Goal: Task Accomplishment & Management: Manage account settings

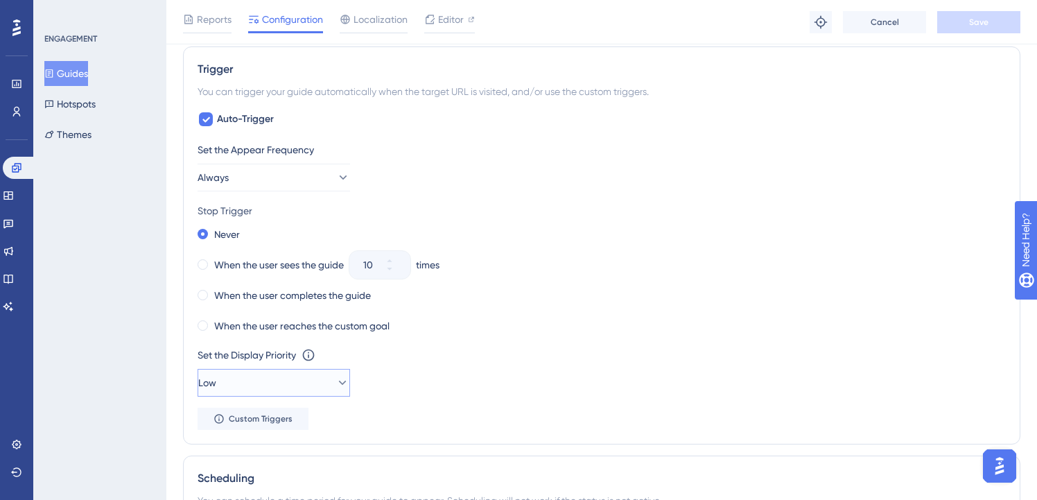
click at [315, 384] on button "Low" at bounding box center [273, 383] width 152 height 28
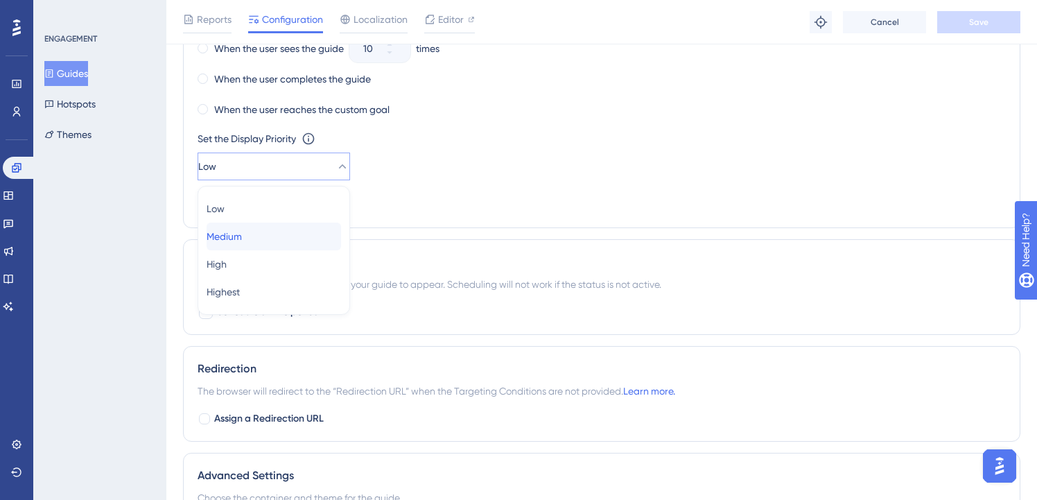
click at [278, 228] on div "Medium Medium" at bounding box center [273, 236] width 134 height 28
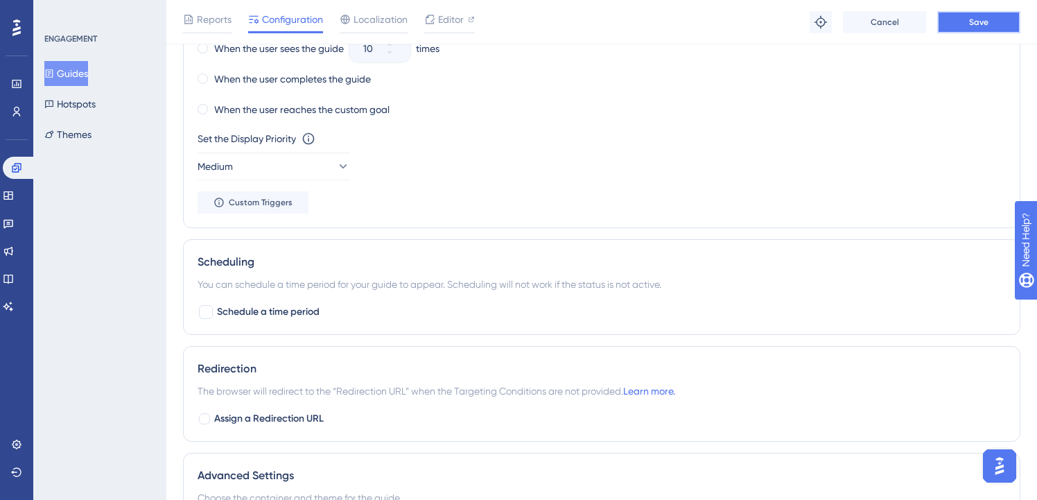
click at [994, 30] on button "Save" at bounding box center [978, 22] width 83 height 22
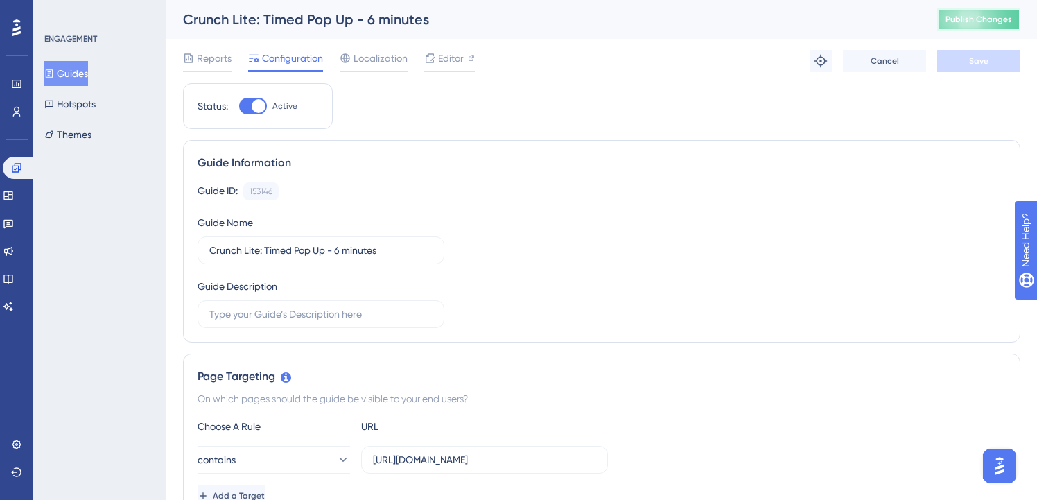
click at [1010, 10] on button "Publish Changes" at bounding box center [978, 19] width 83 height 22
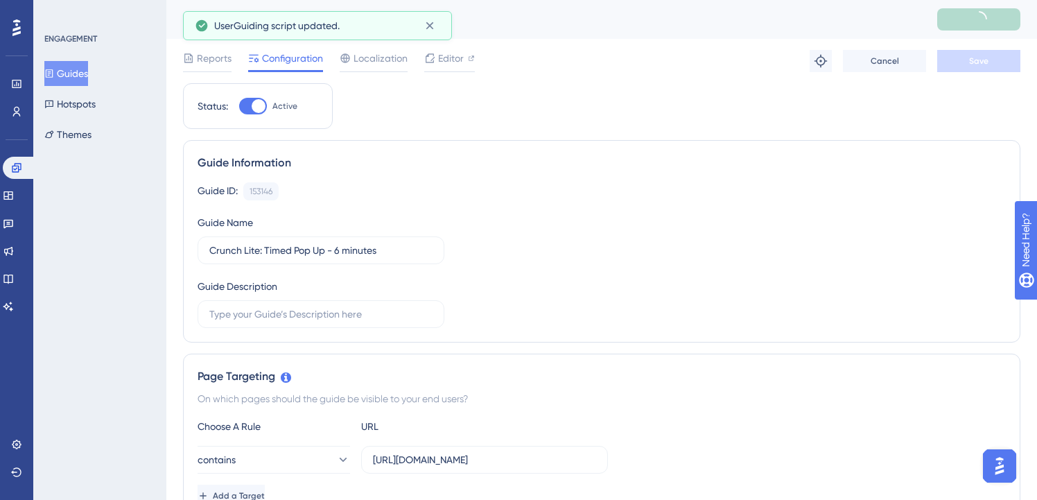
click at [63, 63] on button "Guides" at bounding box center [66, 73] width 44 height 25
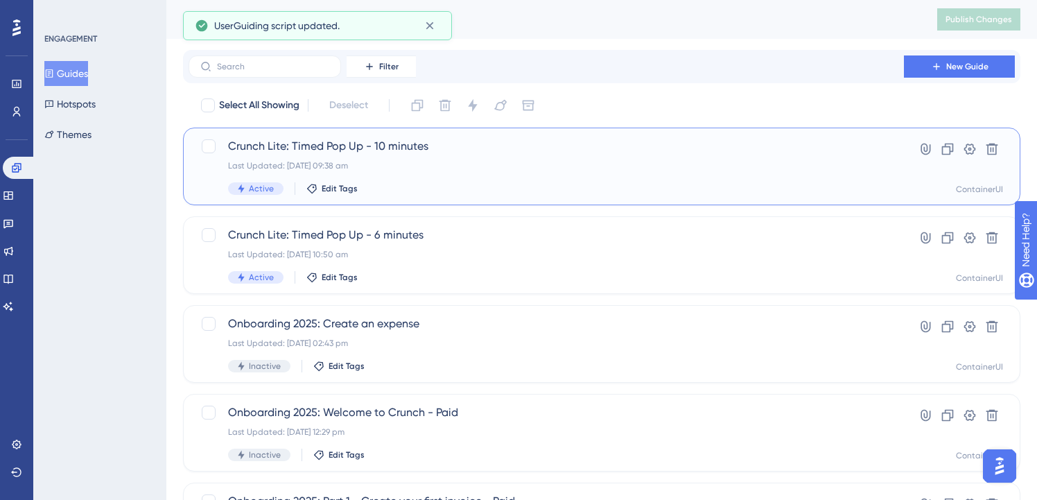
click at [423, 143] on span "Crunch Lite: Timed Pop Up - 10 minutes" at bounding box center [546, 146] width 636 height 17
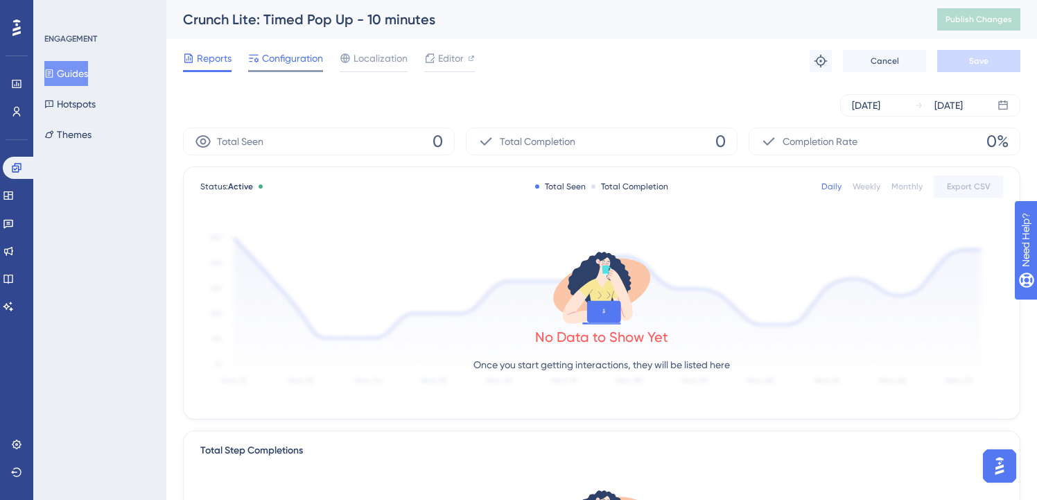
click at [299, 56] on span "Configuration" at bounding box center [292, 58] width 61 height 17
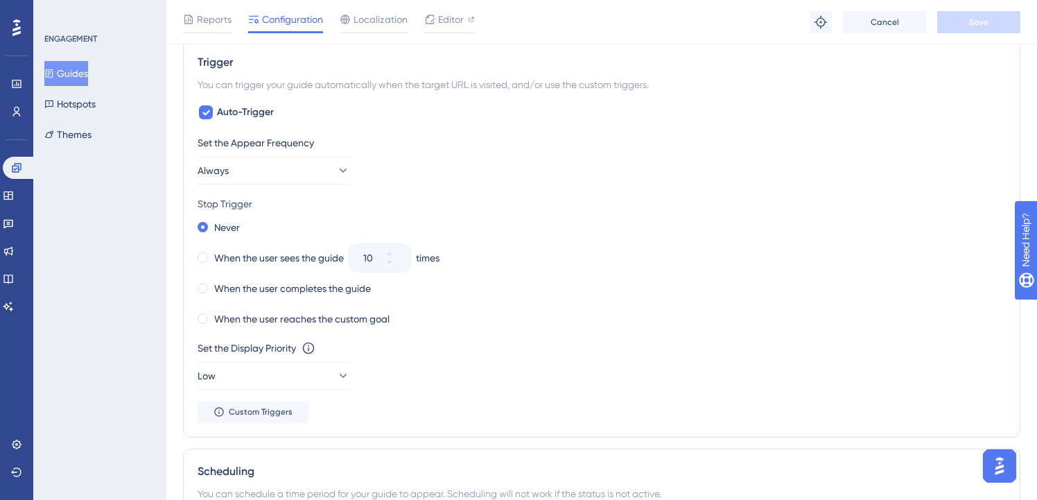
scroll to position [981, 0]
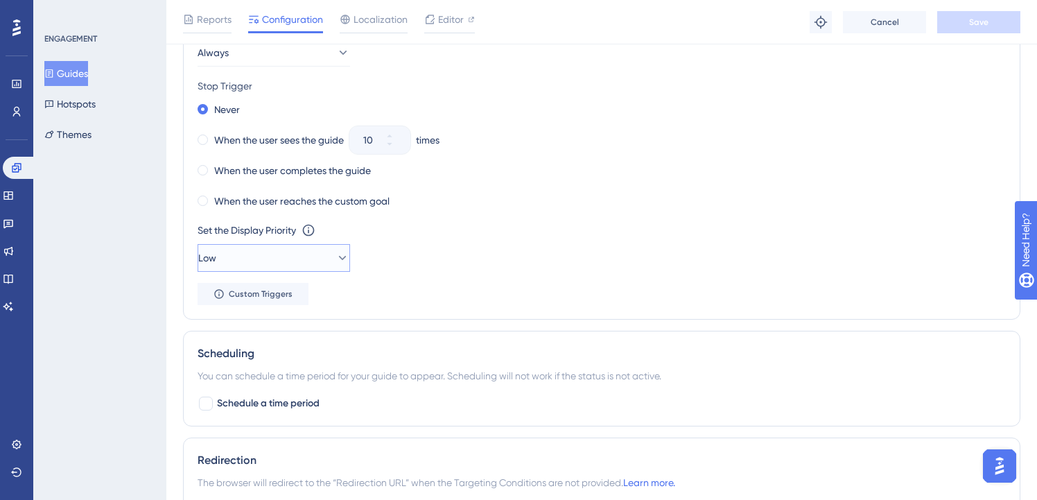
click at [297, 260] on button "Low" at bounding box center [273, 258] width 152 height 28
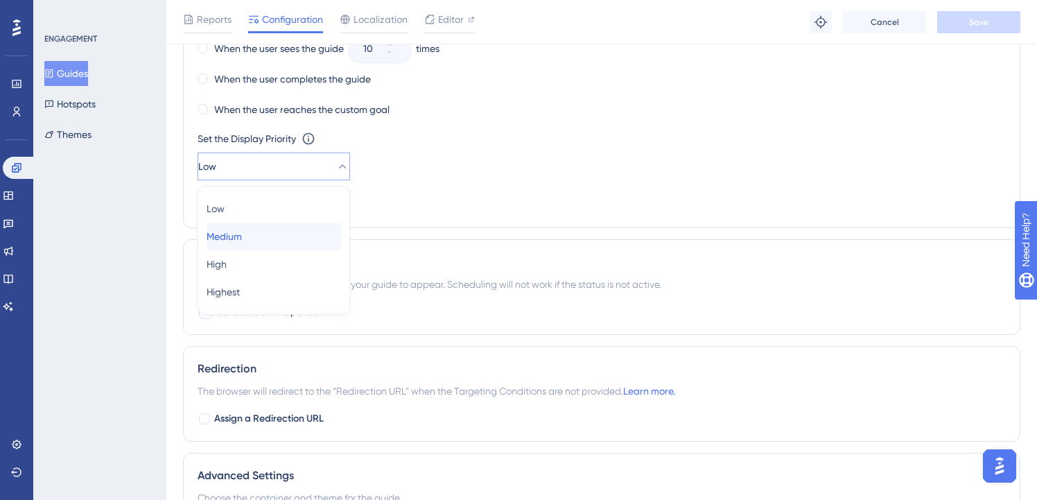
click at [291, 238] on div "Medium Medium" at bounding box center [273, 236] width 134 height 28
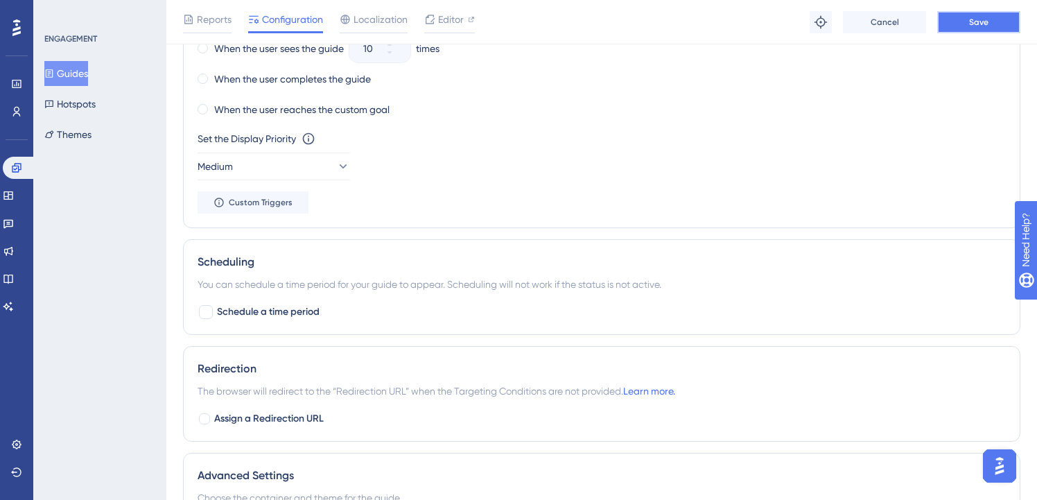
click at [961, 28] on button "Save" at bounding box center [978, 22] width 83 height 22
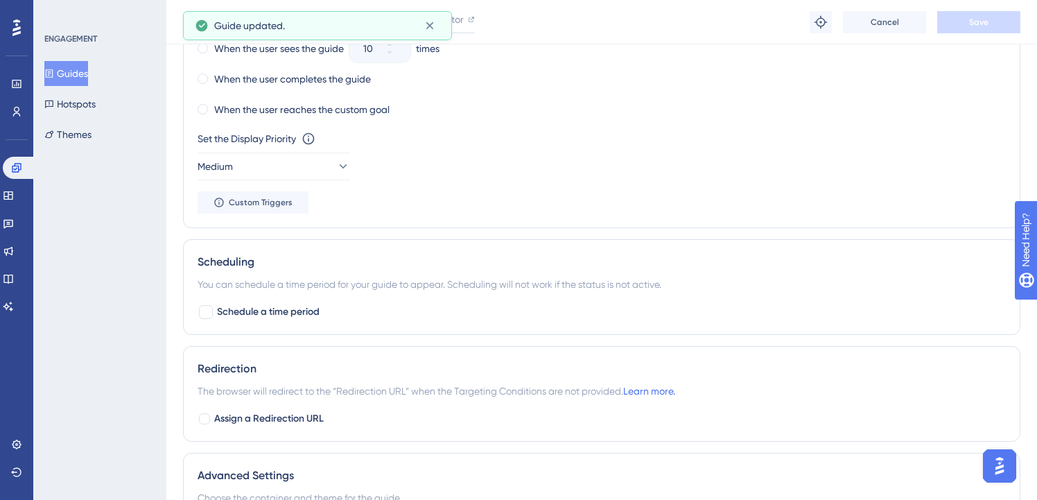
click at [88, 67] on button "Guides" at bounding box center [66, 73] width 44 height 25
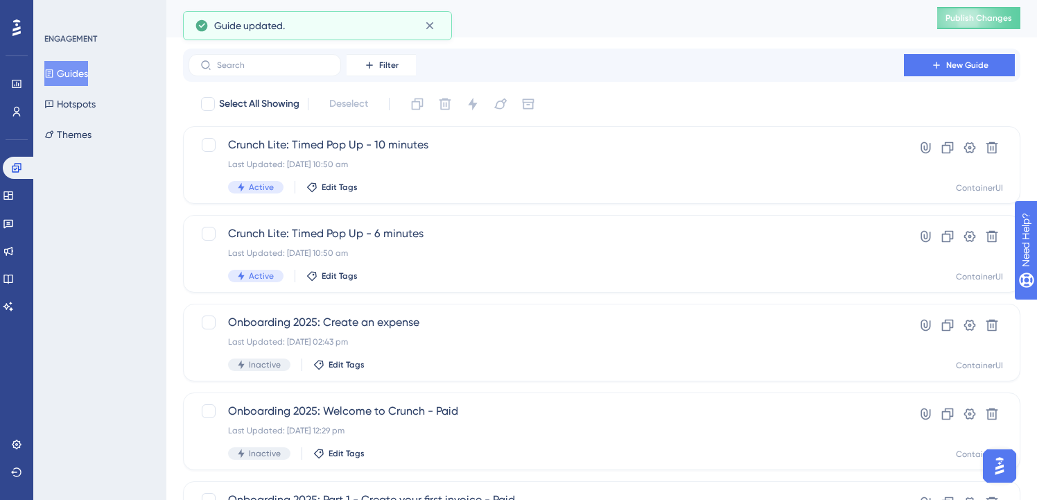
scroll to position [3, 0]
click at [225, 64] on input "text" at bounding box center [273, 64] width 112 height 10
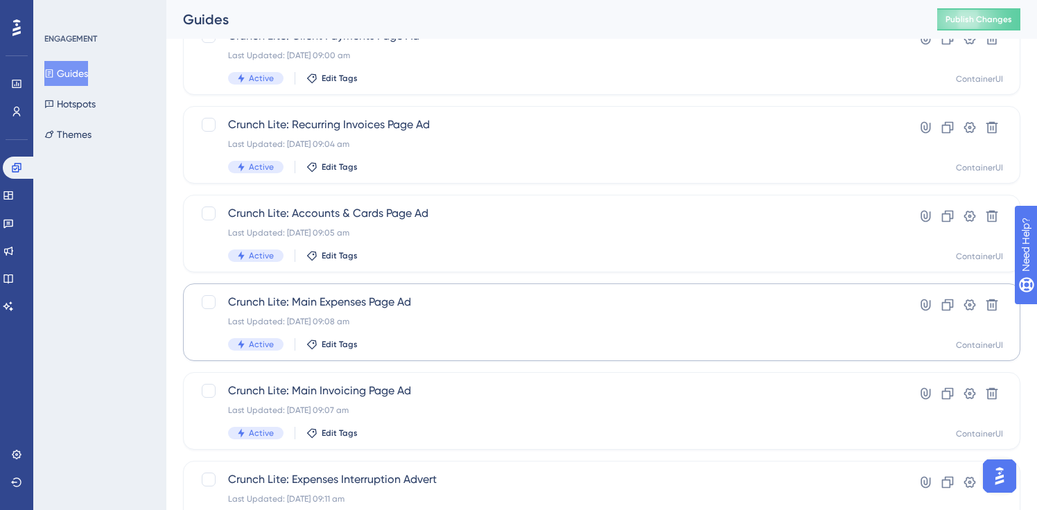
scroll to position [565, 0]
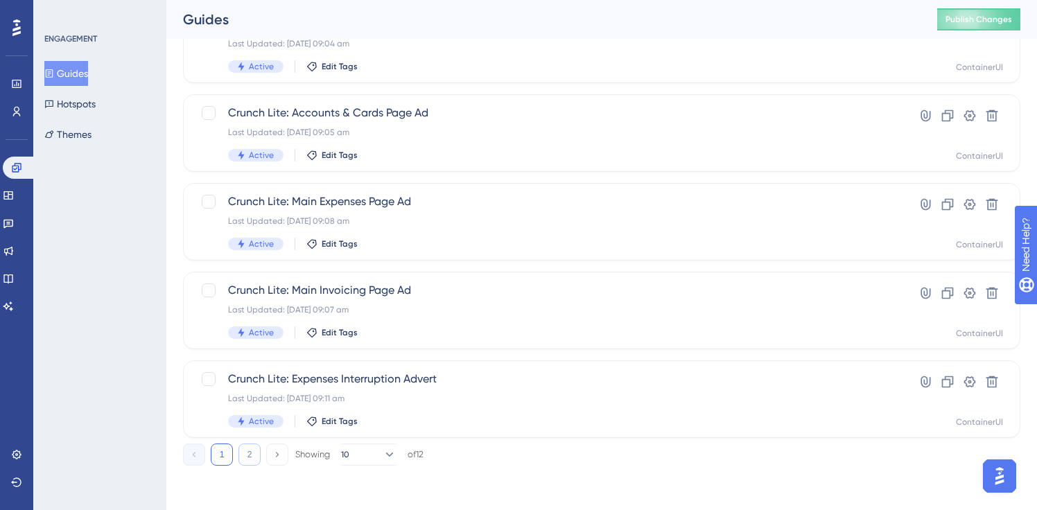
type input "lite"
click at [252, 457] on button "2" at bounding box center [249, 454] width 22 height 22
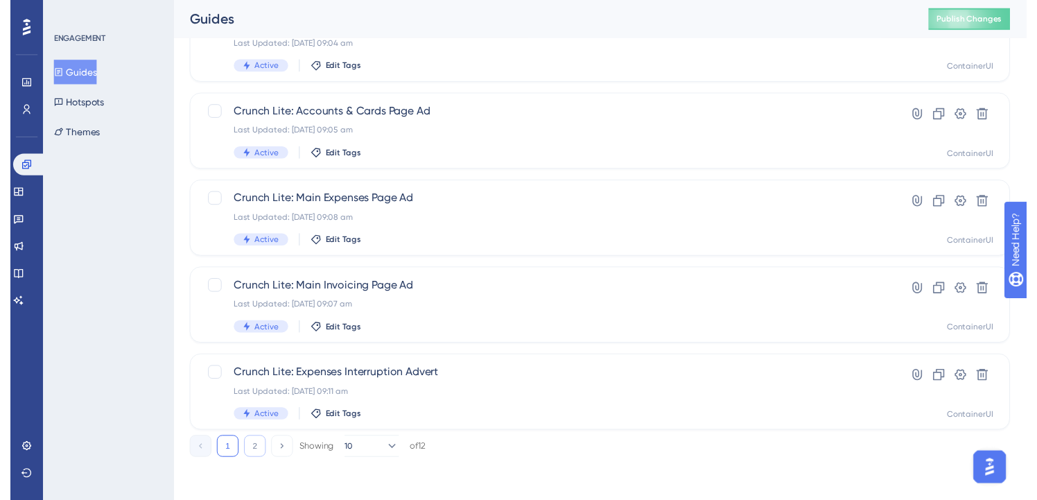
scroll to position [0, 0]
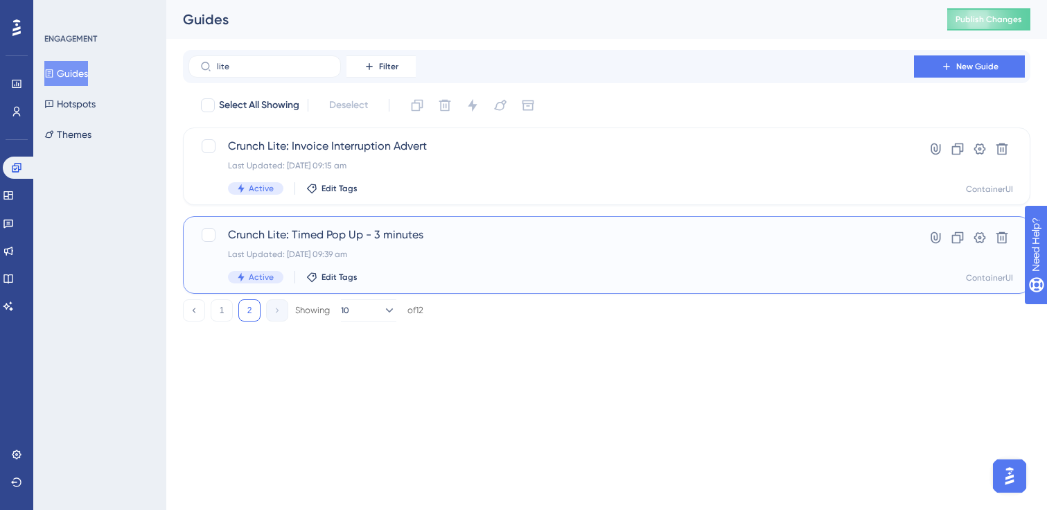
click at [413, 240] on span "Crunch Lite: Timed Pop Up - 3 minutes" at bounding box center [551, 235] width 647 height 17
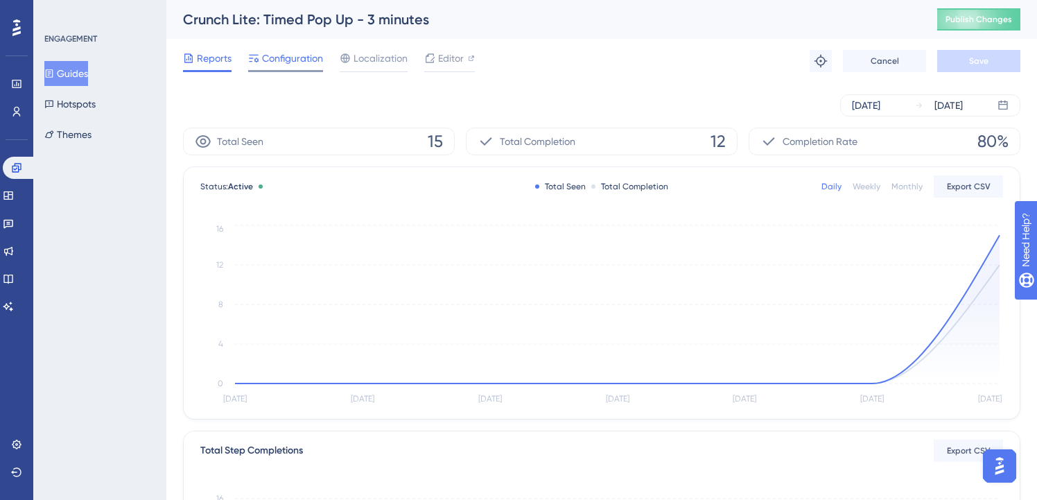
click at [298, 55] on span "Configuration" at bounding box center [292, 58] width 61 height 17
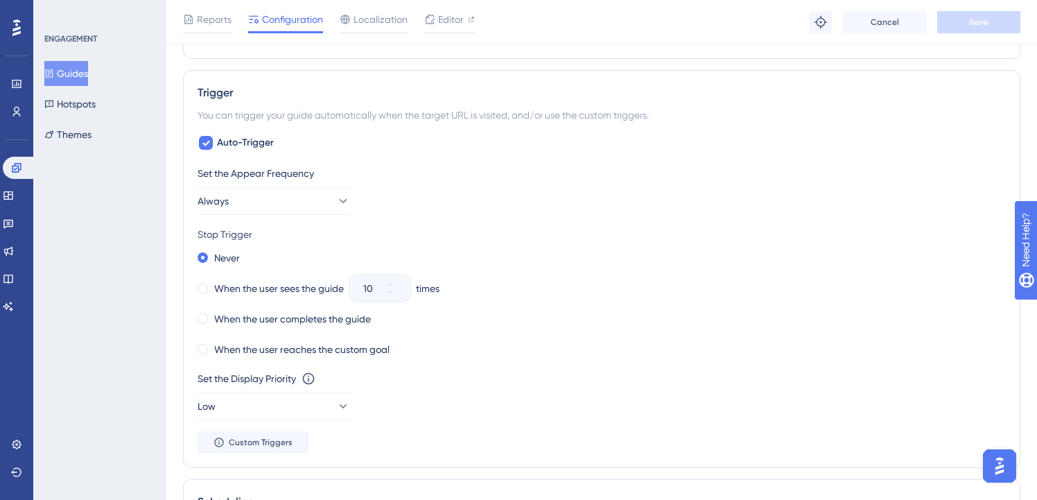
scroll to position [853, 0]
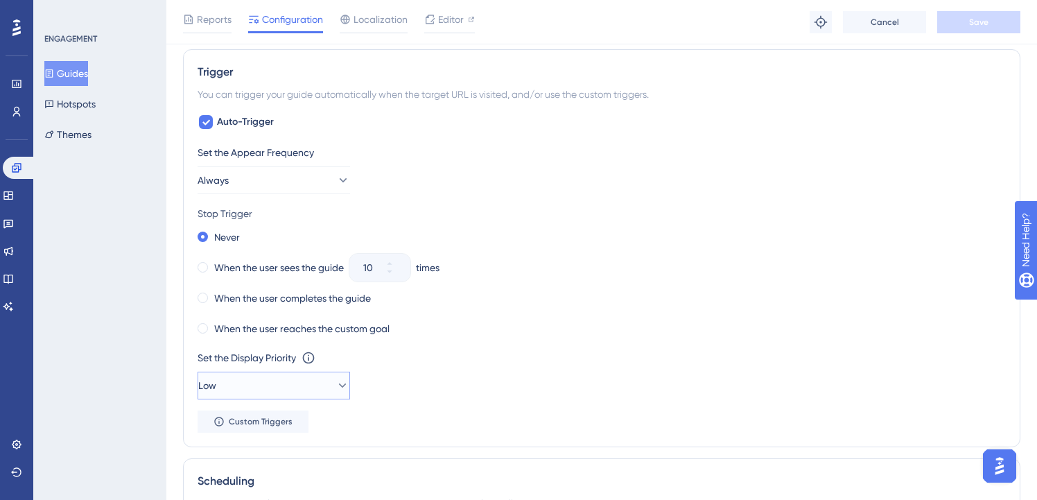
click at [262, 371] on button "Low" at bounding box center [273, 385] width 152 height 28
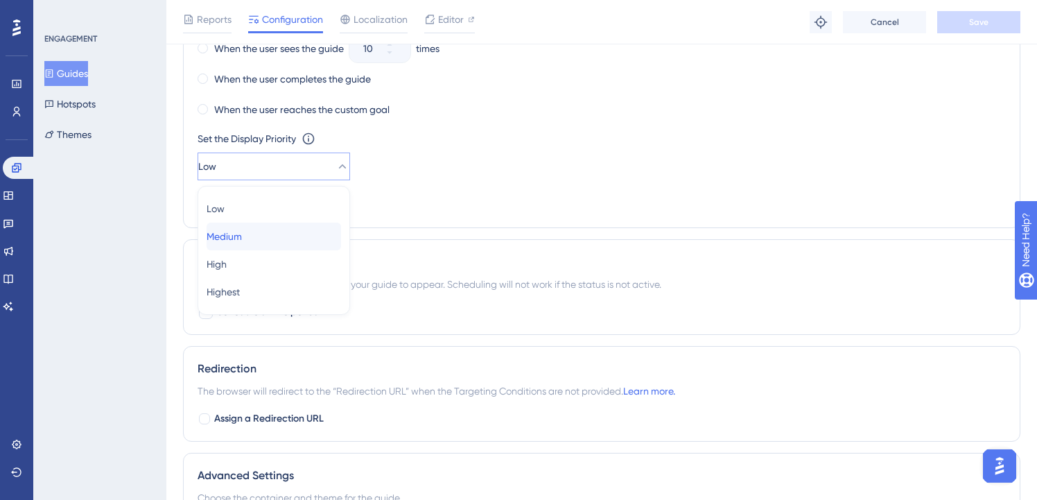
click at [287, 240] on div "Medium Medium" at bounding box center [273, 236] width 134 height 28
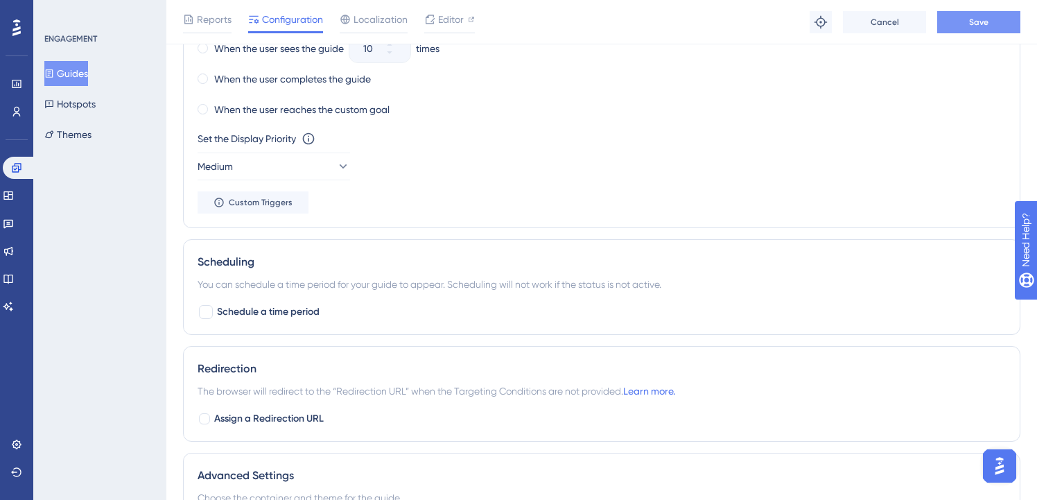
click at [1003, 16] on button "Save" at bounding box center [978, 22] width 83 height 22
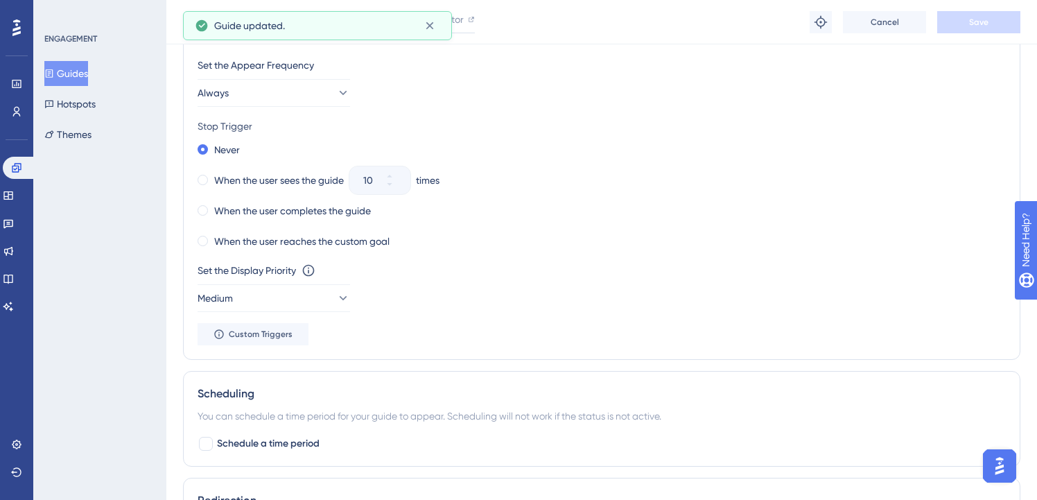
scroll to position [0, 0]
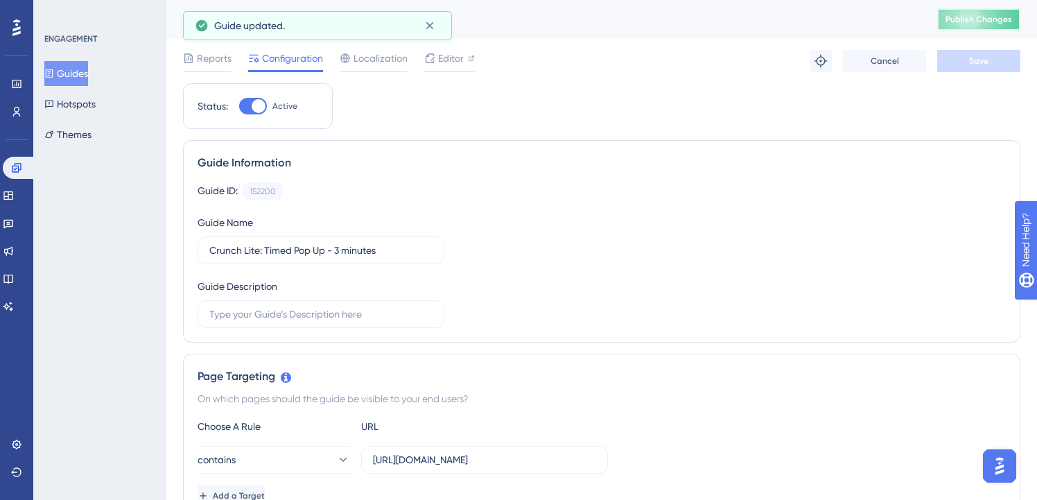
click at [1010, 17] on span "Publish Changes" at bounding box center [978, 19] width 67 height 11
click at [82, 68] on button "Guides" at bounding box center [66, 73] width 44 height 25
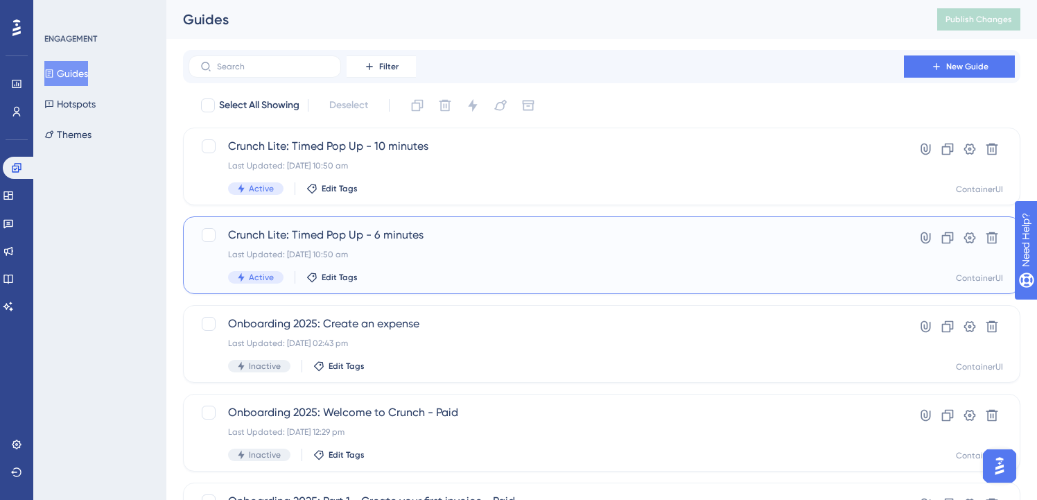
click at [423, 229] on span "Crunch Lite: Timed Pop Up - 6 minutes" at bounding box center [546, 235] width 636 height 17
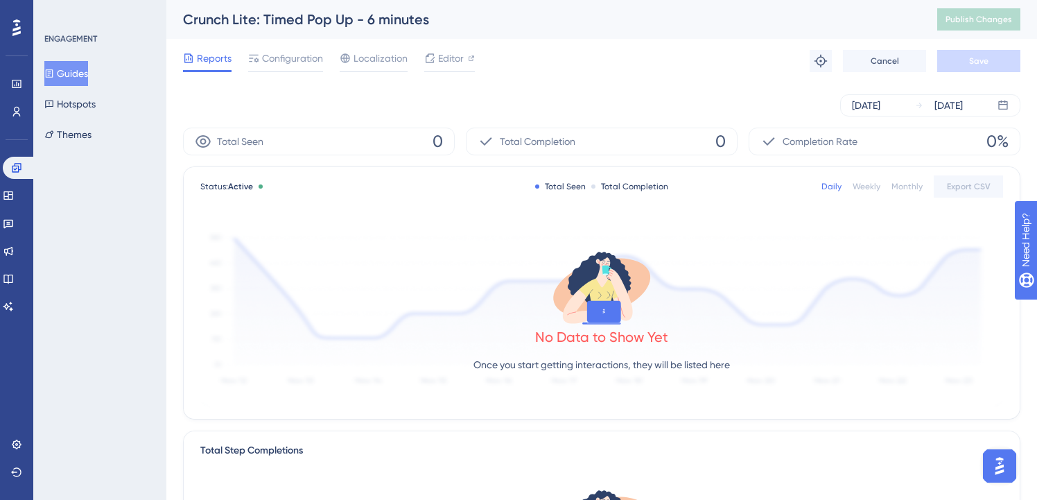
click at [69, 72] on button "Guides" at bounding box center [66, 73] width 44 height 25
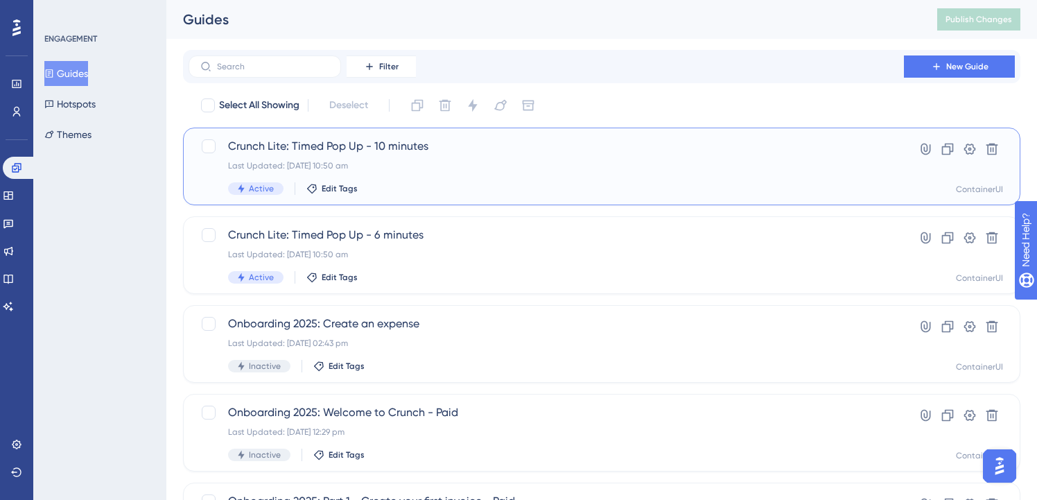
click at [344, 166] on div "Last Updated: [DATE] 10:50 am" at bounding box center [546, 165] width 636 height 11
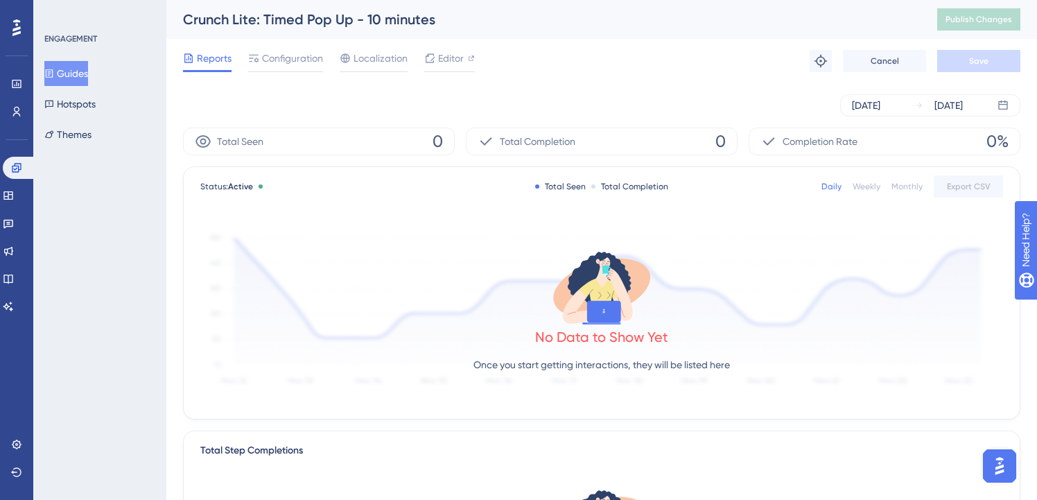
click at [85, 80] on button "Guides" at bounding box center [66, 73] width 44 height 25
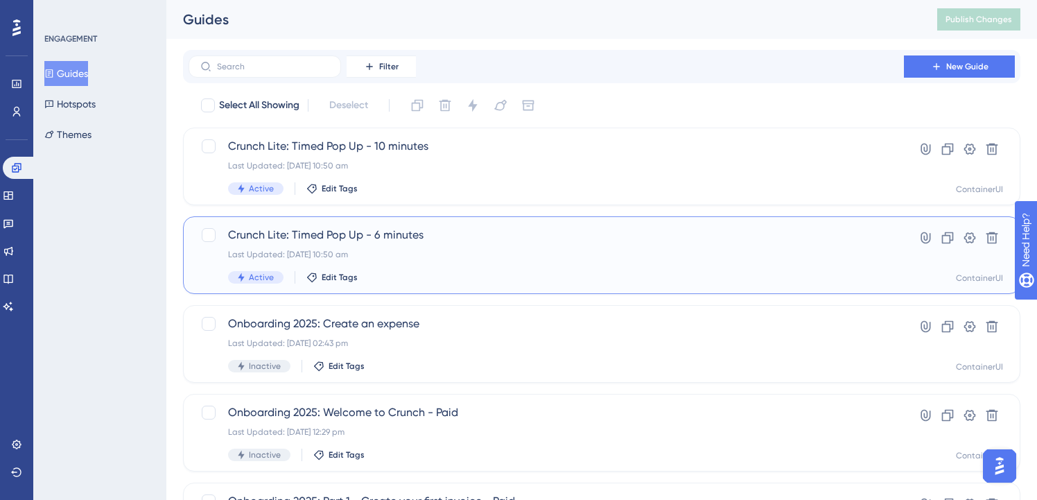
click at [388, 240] on span "Crunch Lite: Timed Pop Up - 6 minutes" at bounding box center [546, 235] width 636 height 17
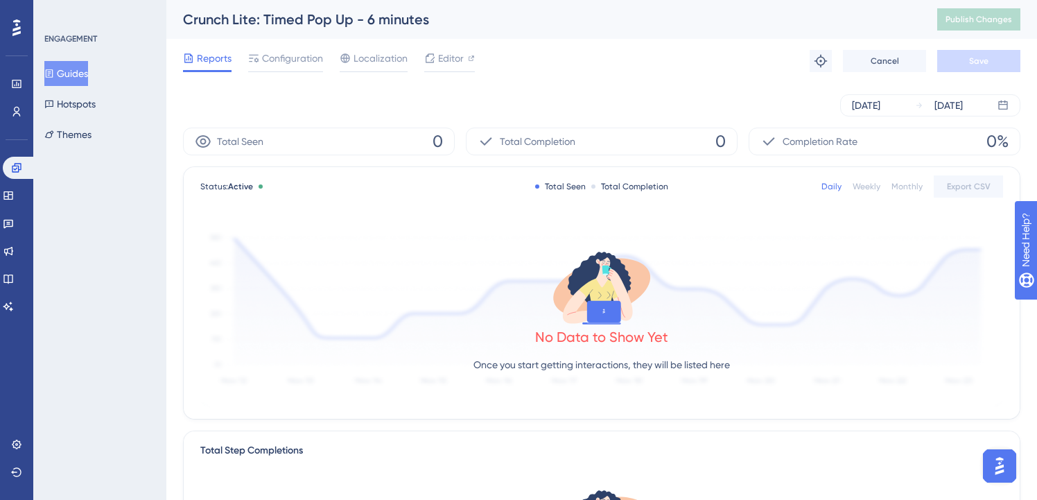
click at [88, 78] on button "Guides" at bounding box center [66, 73] width 44 height 25
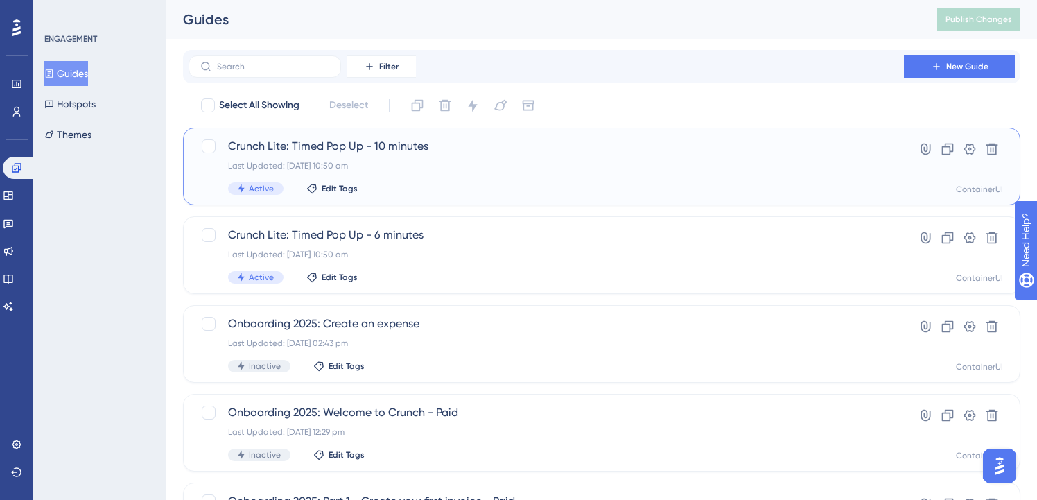
click at [392, 148] on span "Crunch Lite: Timed Pop Up - 10 minutes" at bounding box center [546, 146] width 636 height 17
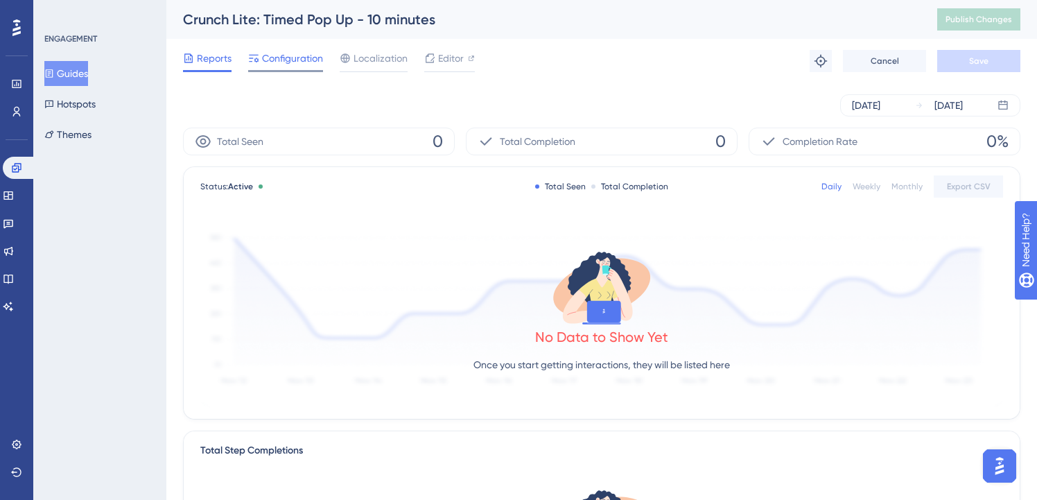
click at [267, 58] on span "Configuration" at bounding box center [292, 58] width 61 height 17
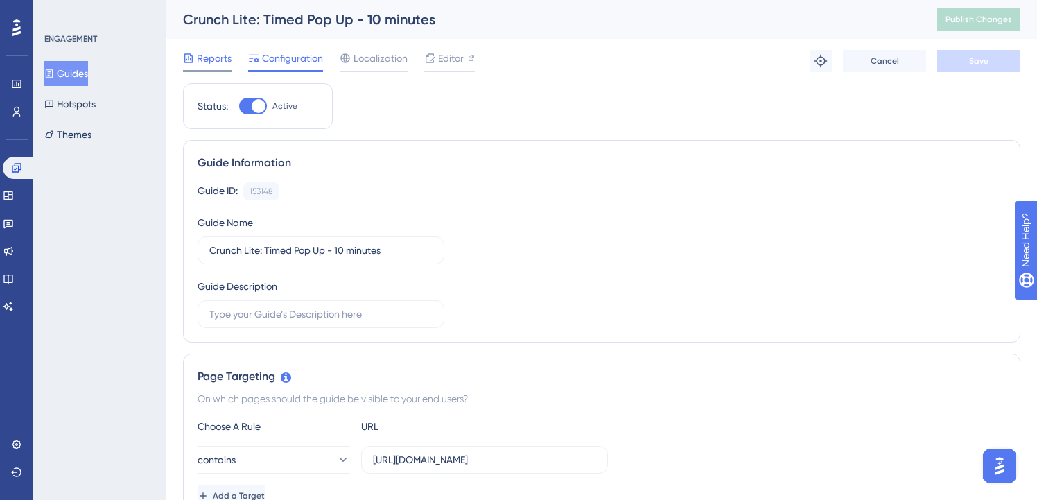
click at [213, 67] on div "Reports" at bounding box center [207, 61] width 49 height 22
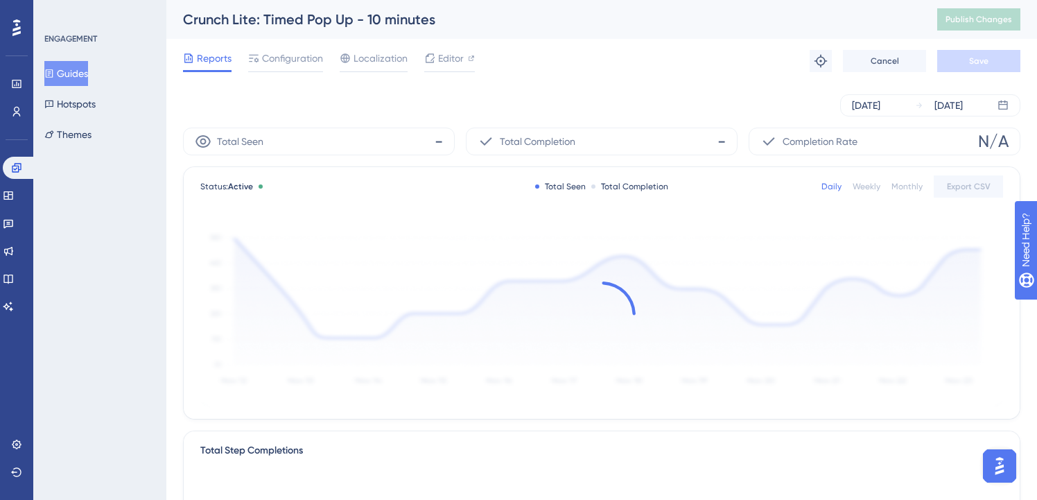
click at [88, 70] on button "Guides" at bounding box center [66, 73] width 44 height 25
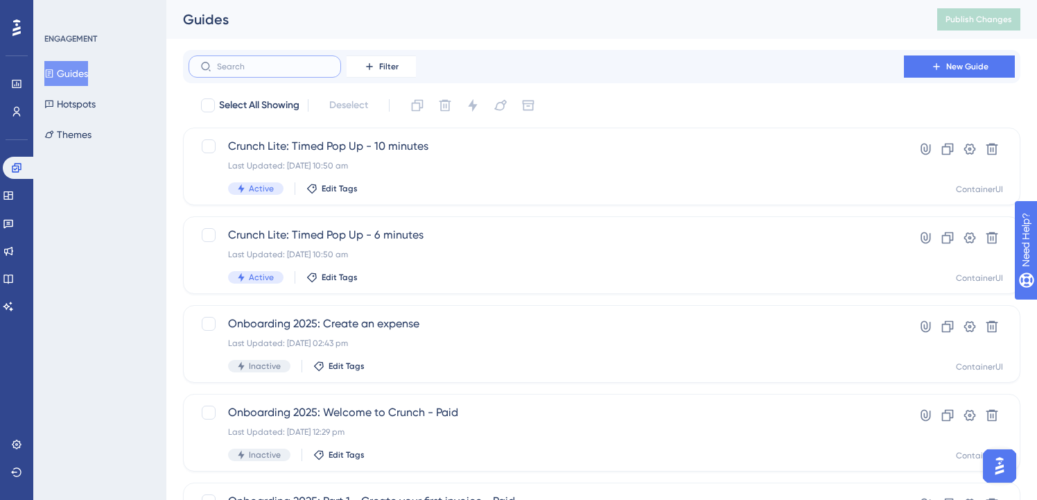
click at [278, 67] on input "text" at bounding box center [273, 67] width 112 height 10
type input "lite"
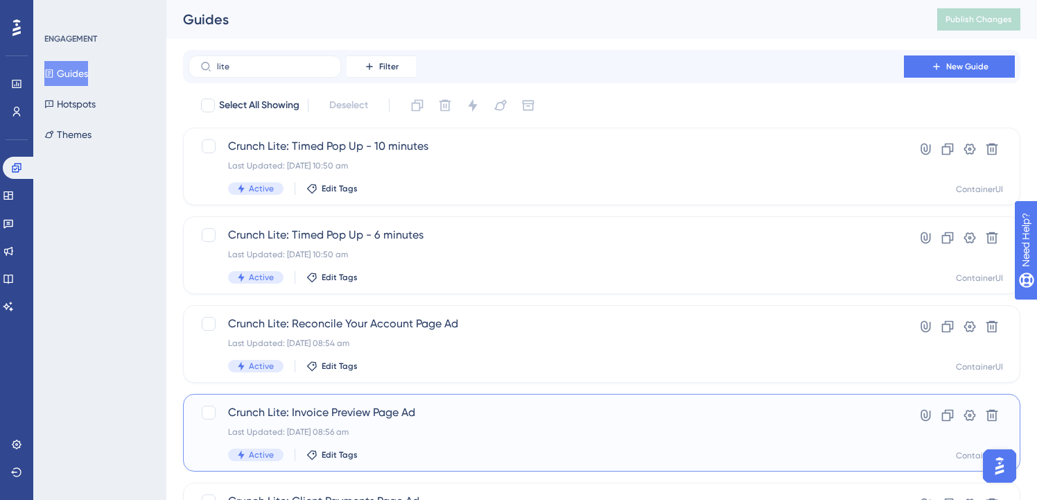
click at [407, 428] on div "Last Updated: [DATE] 08:56 am" at bounding box center [546, 431] width 636 height 11
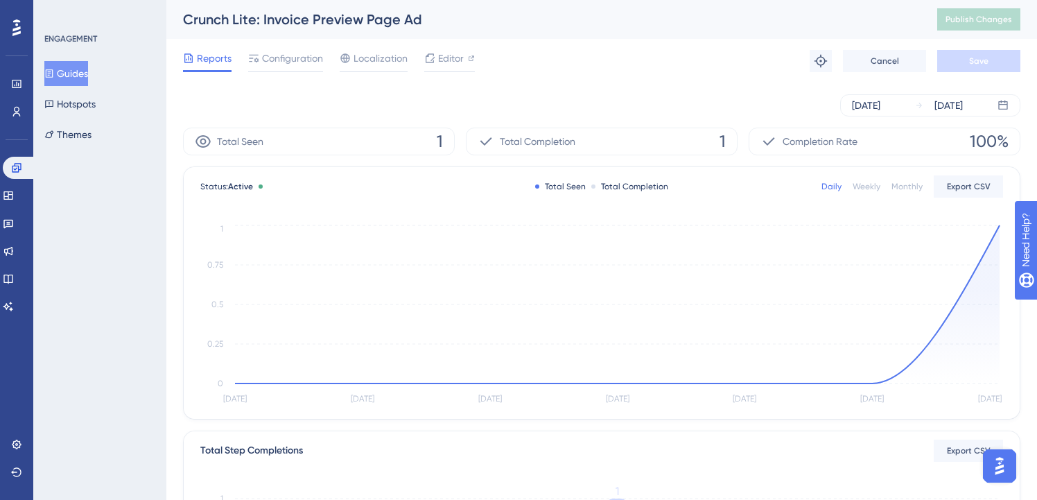
click at [77, 76] on button "Guides" at bounding box center [66, 73] width 44 height 25
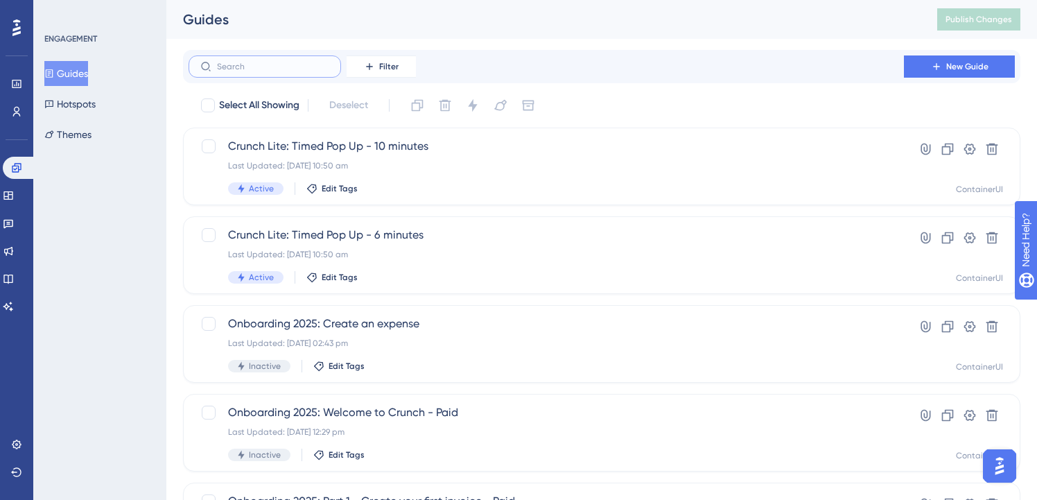
click at [233, 62] on input "text" at bounding box center [273, 67] width 112 height 10
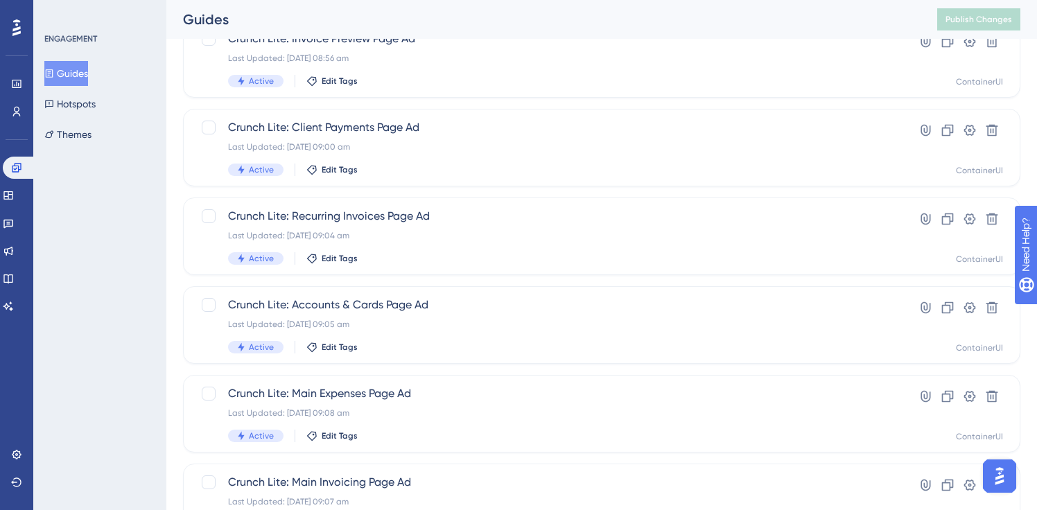
scroll to position [396, 0]
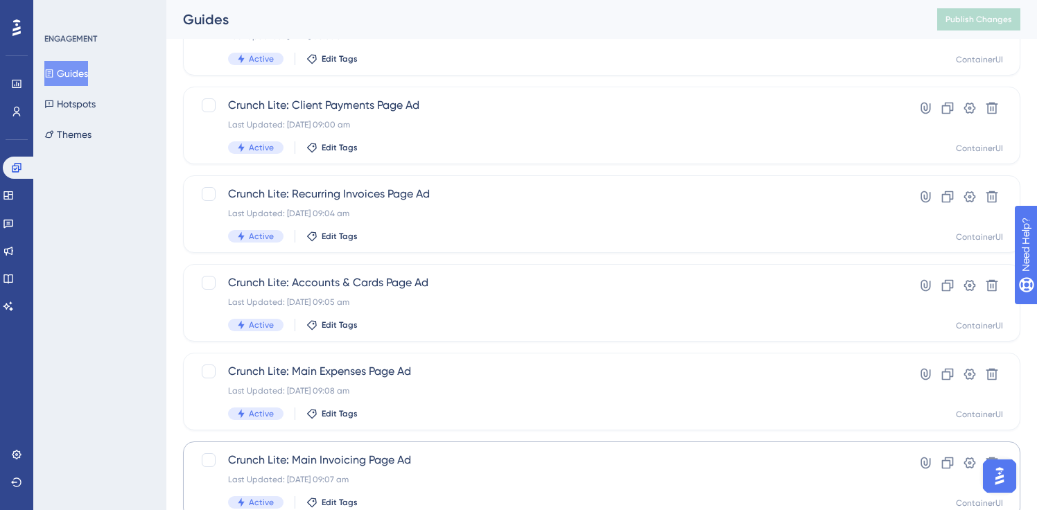
type input "lite"
click at [401, 470] on div "Crunch Lite: Main Invoicing Page Ad Last Updated: [DATE] 09:07 am Active Edit T…" at bounding box center [546, 480] width 636 height 57
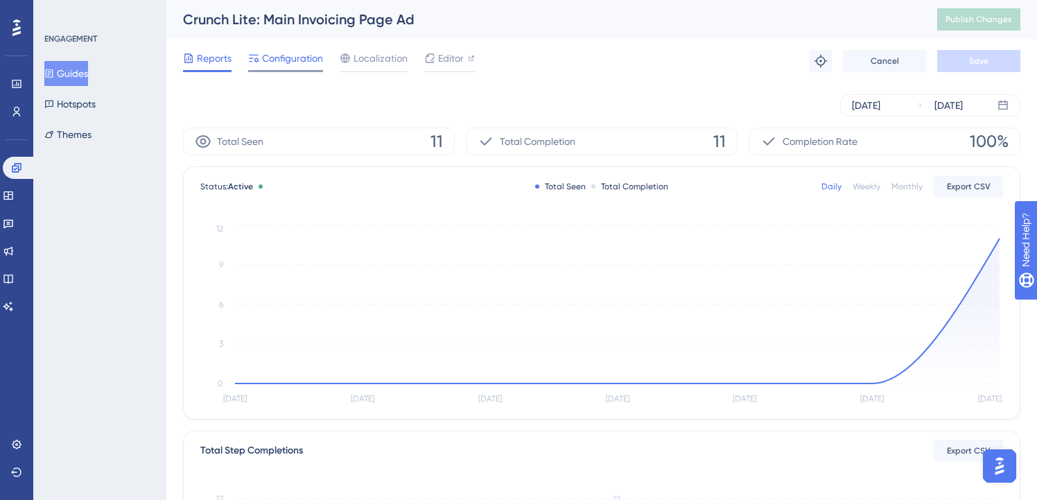
click at [285, 67] on div "Configuration" at bounding box center [285, 61] width 75 height 22
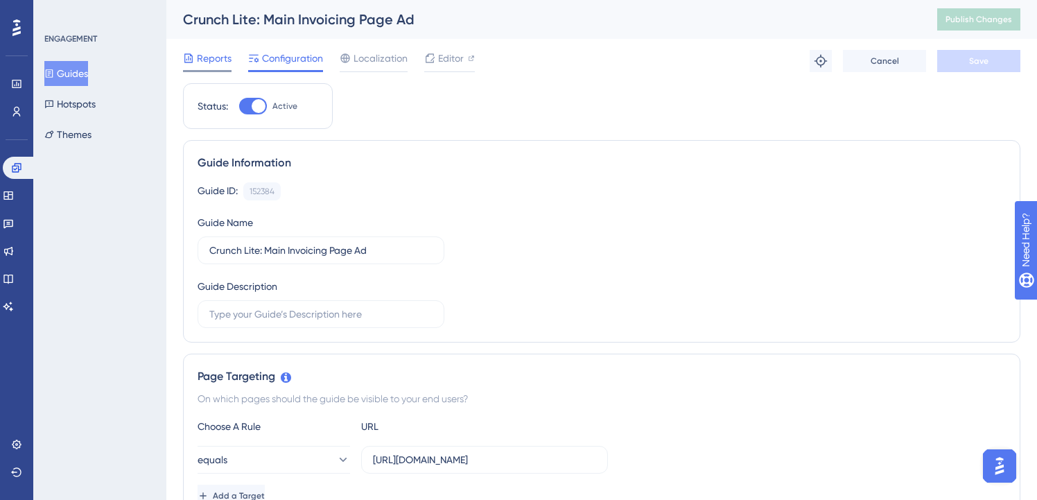
click at [213, 61] on span "Reports" at bounding box center [214, 58] width 35 height 17
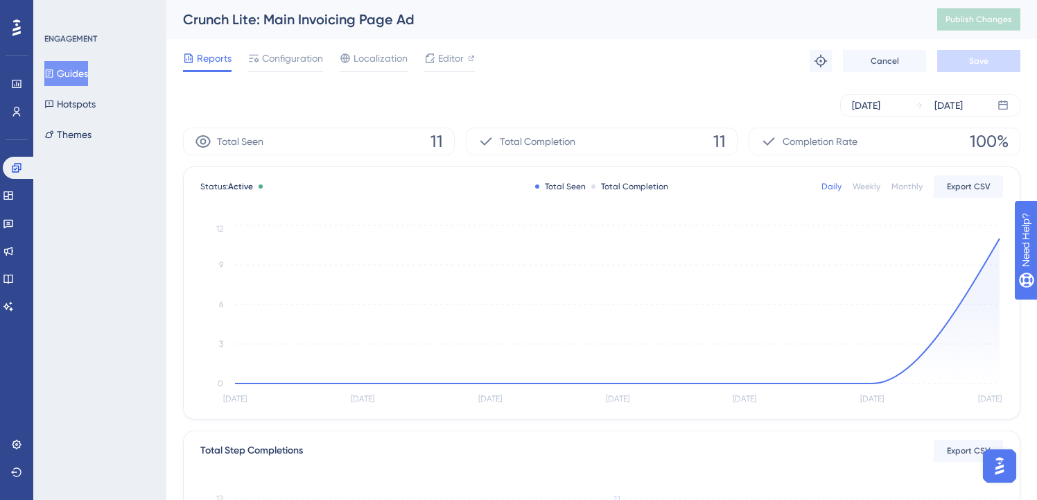
click at [54, 71] on icon at bounding box center [49, 74] width 10 height 10
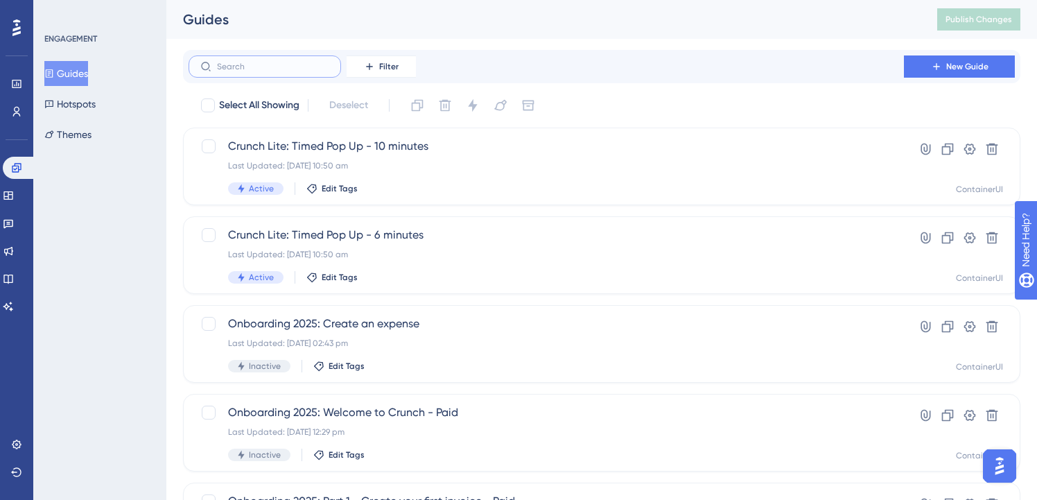
click at [325, 65] on input "text" at bounding box center [273, 67] width 112 height 10
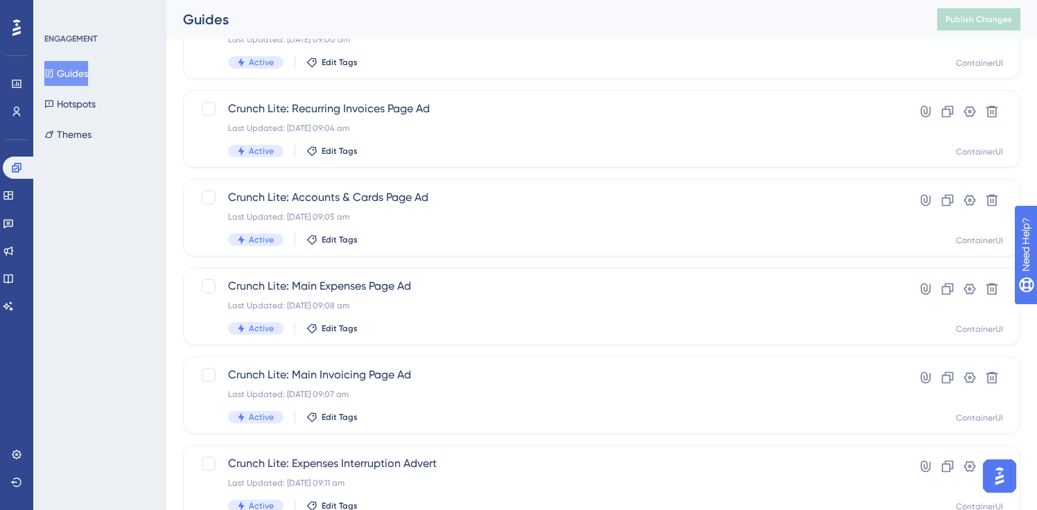
scroll to position [565, 0]
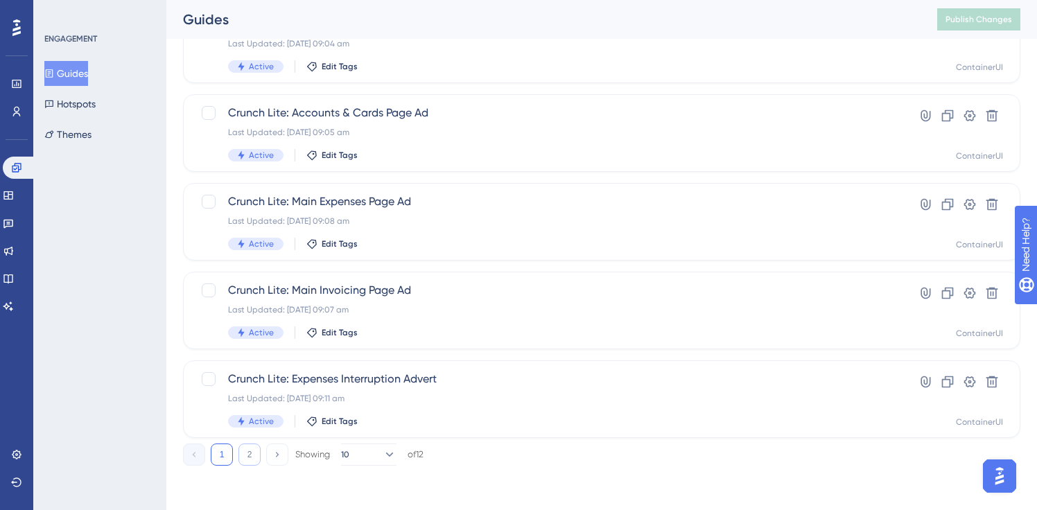
type input "lite"
click at [252, 452] on button "2" at bounding box center [249, 454] width 22 height 22
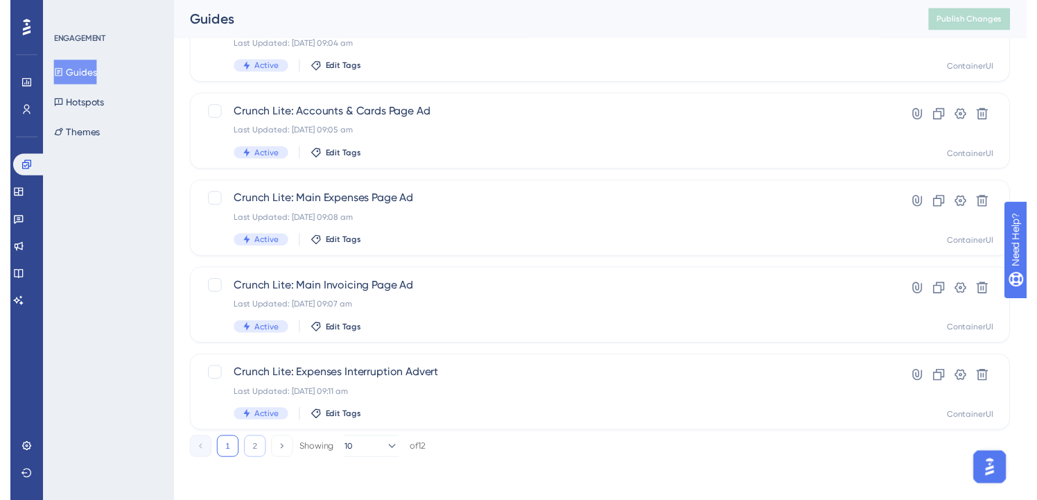
scroll to position [0, 0]
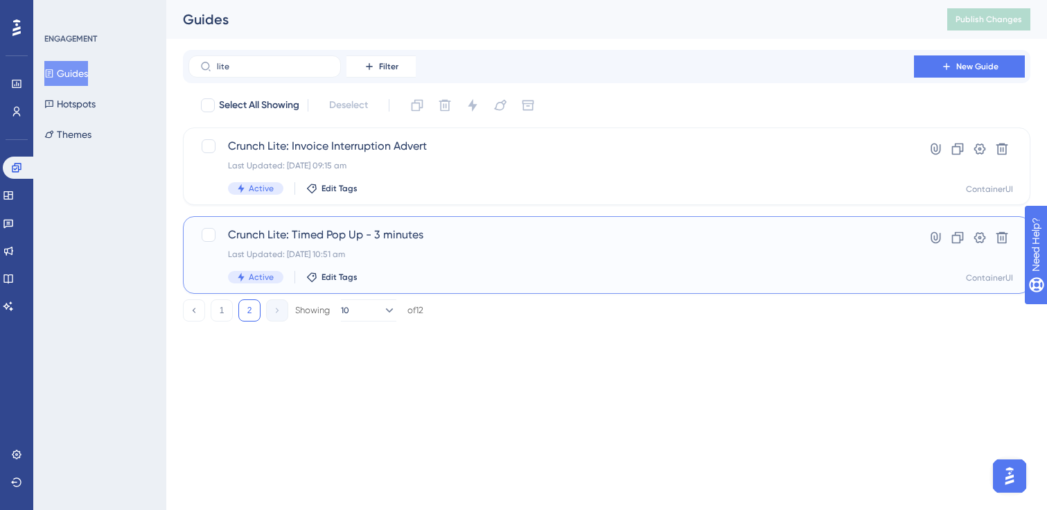
click at [437, 241] on span "Crunch Lite: Timed Pop Up - 3 minutes" at bounding box center [551, 235] width 647 height 17
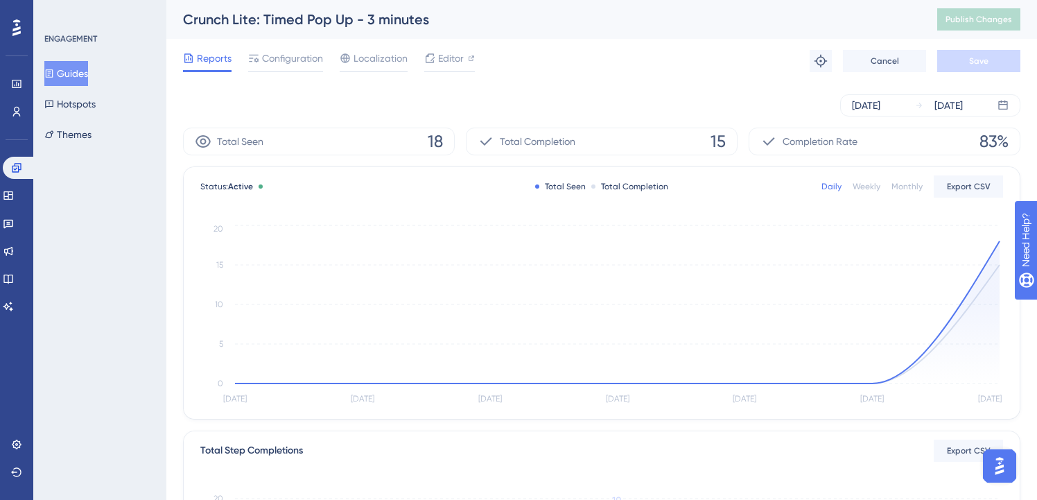
click at [88, 74] on button "Guides" at bounding box center [66, 73] width 44 height 25
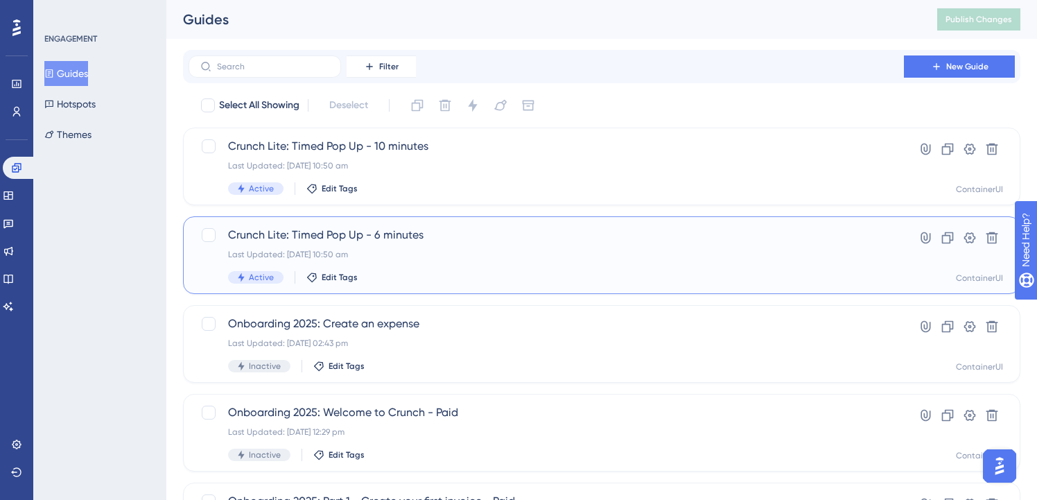
click at [387, 249] on div "Last Updated: [DATE] 10:50 am" at bounding box center [546, 254] width 636 height 11
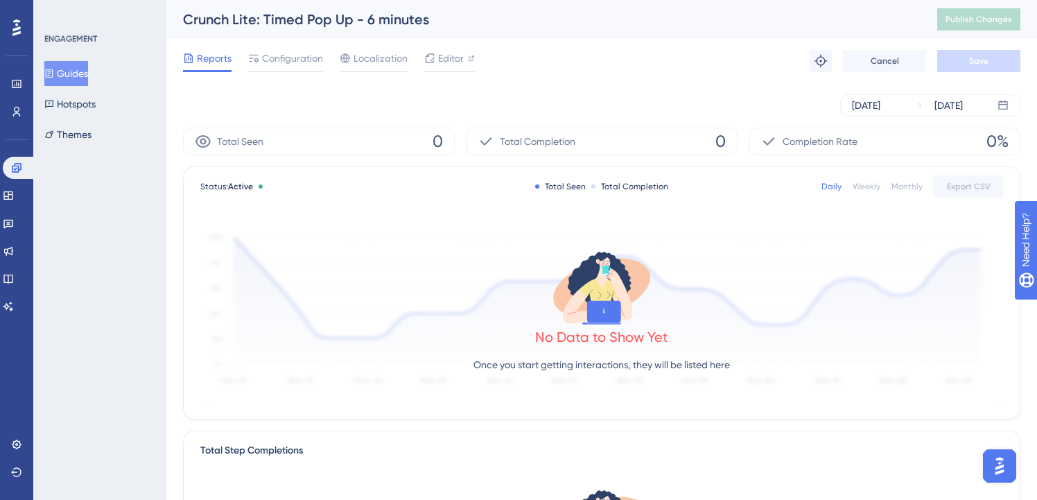
click at [72, 72] on button "Guides" at bounding box center [66, 73] width 44 height 25
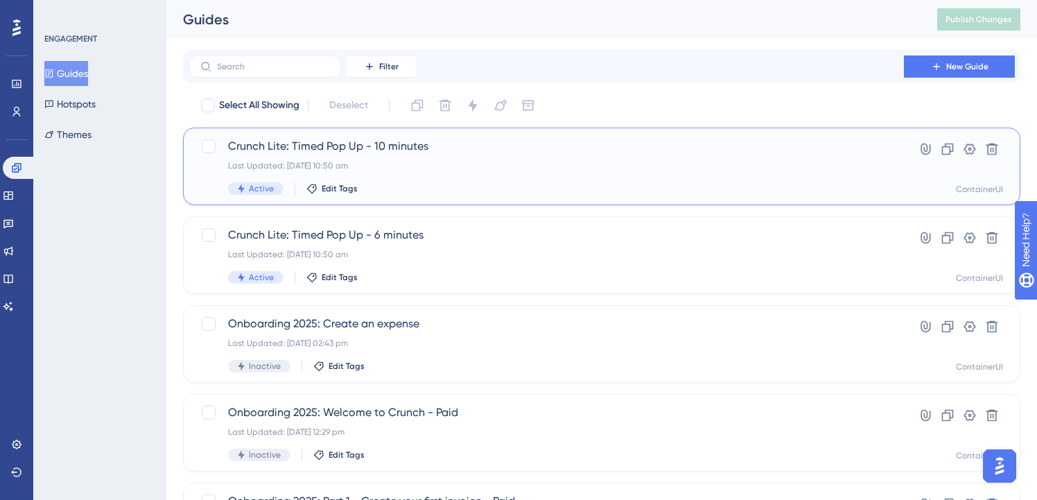
click at [438, 155] on div "Crunch Lite: Timed Pop Up - 10 minutes Last Updated: [DATE] 10:50 am Active Edi…" at bounding box center [546, 166] width 636 height 57
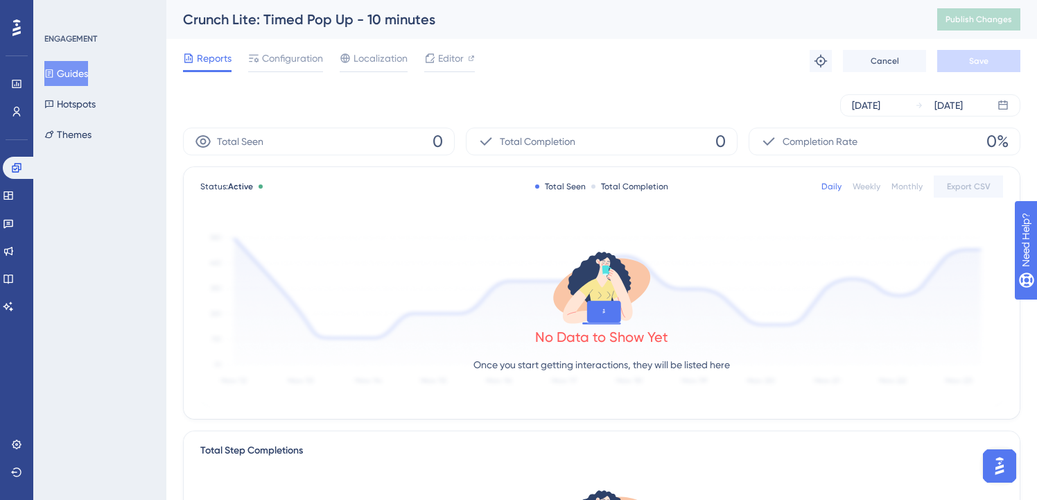
click at [77, 75] on button "Guides" at bounding box center [66, 73] width 44 height 25
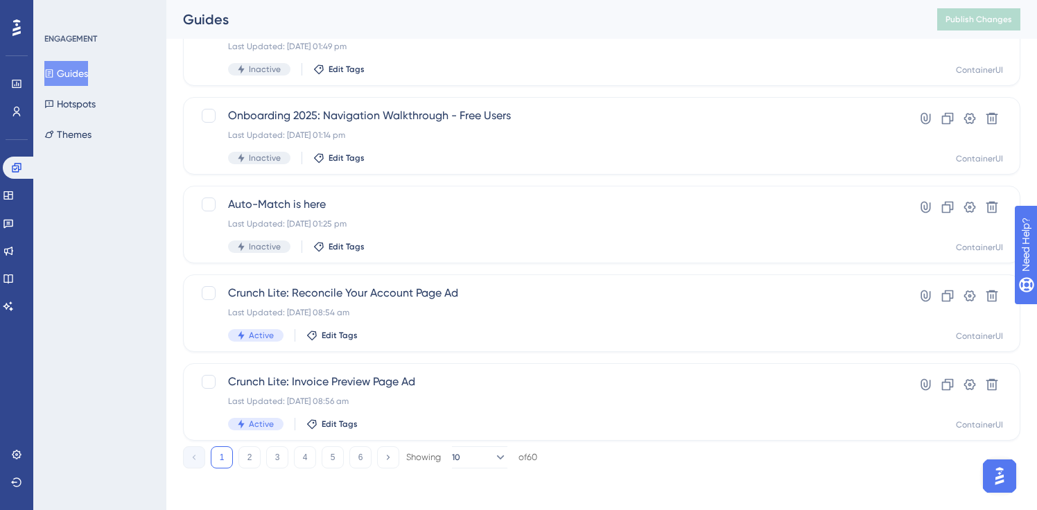
scroll to position [565, 0]
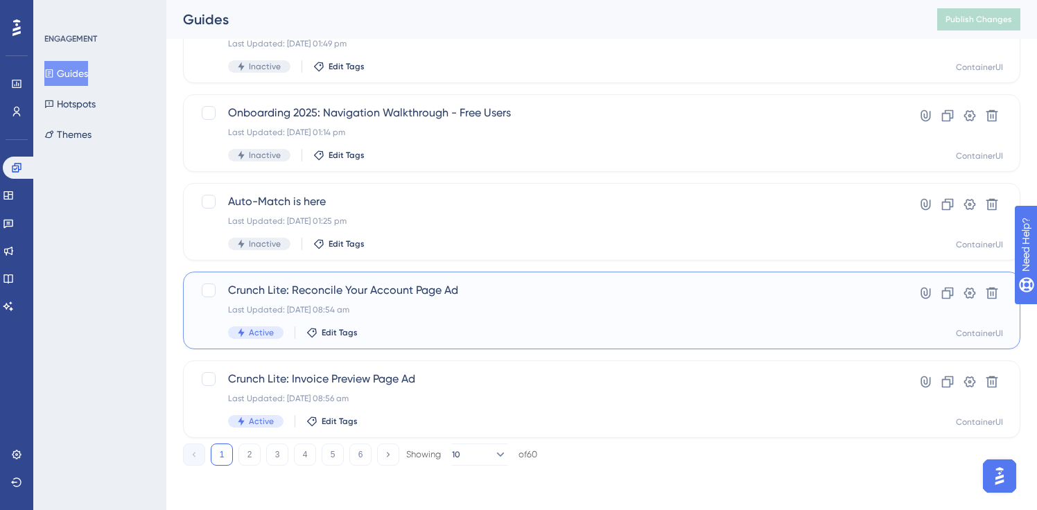
click at [430, 303] on div "Crunch Lite: Reconcile Your Account Page Ad Last Updated: [DATE] 08:54 am Activ…" at bounding box center [546, 310] width 636 height 57
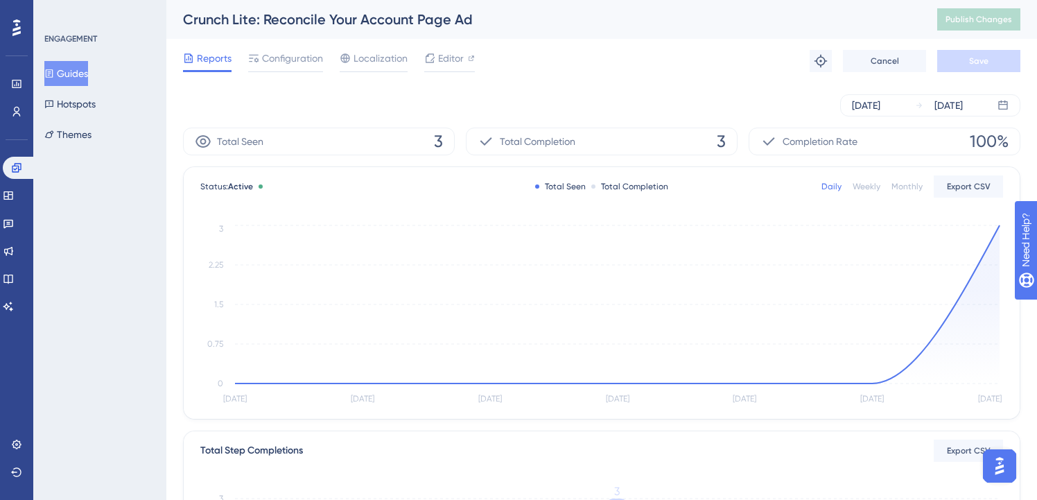
click at [91, 87] on div "Guides Hotspots Themes" at bounding box center [100, 104] width 112 height 86
click at [88, 76] on button "Guides" at bounding box center [66, 73] width 44 height 25
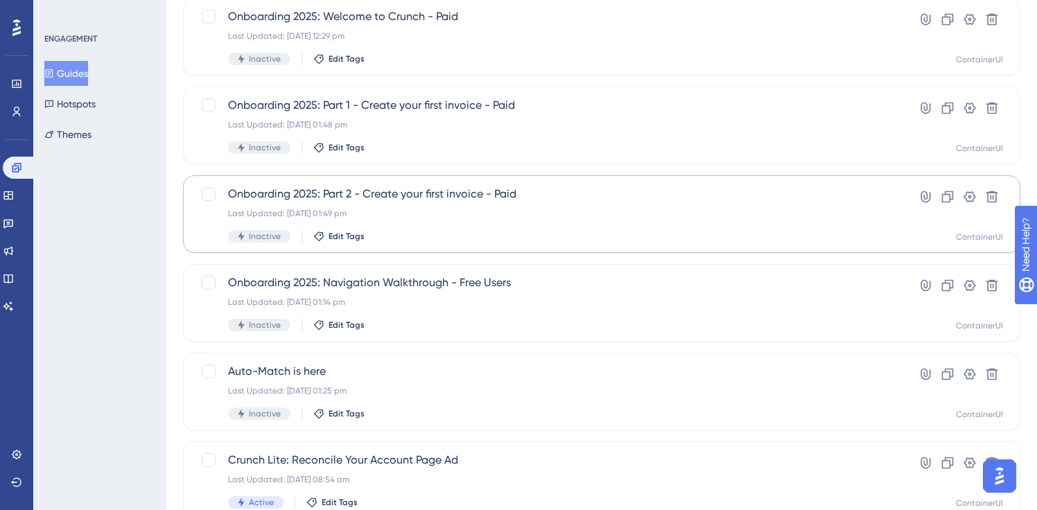
scroll to position [565, 0]
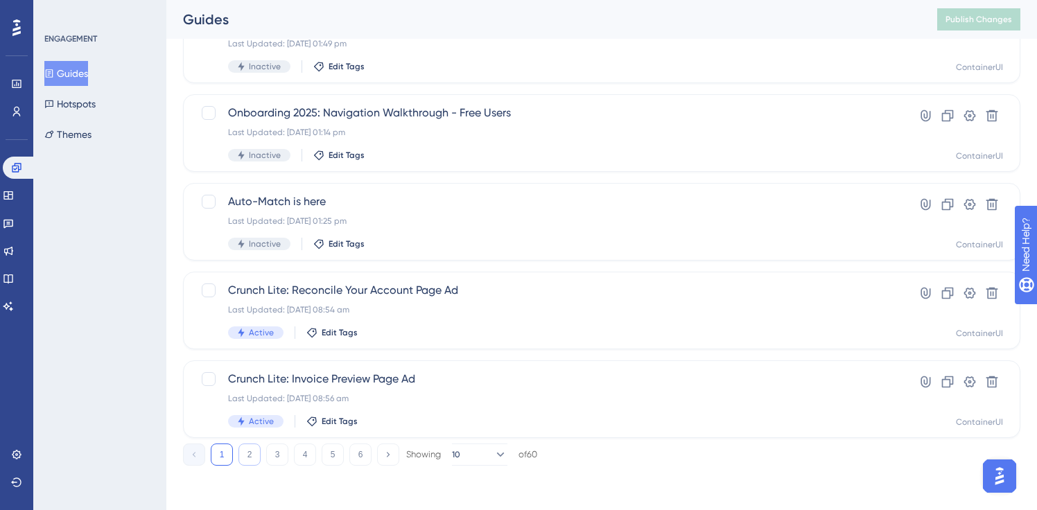
click at [250, 443] on button "2" at bounding box center [249, 454] width 22 height 22
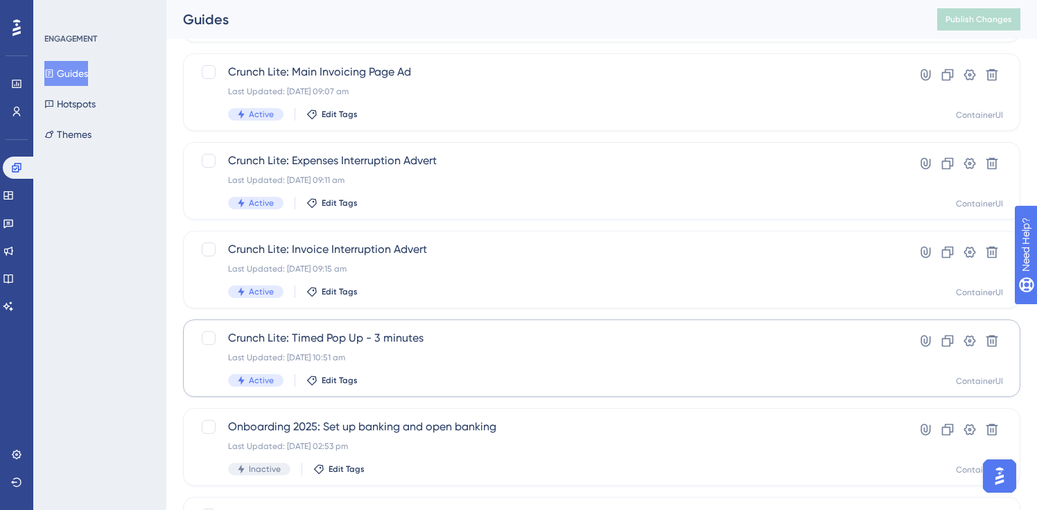
scroll to position [421, 0]
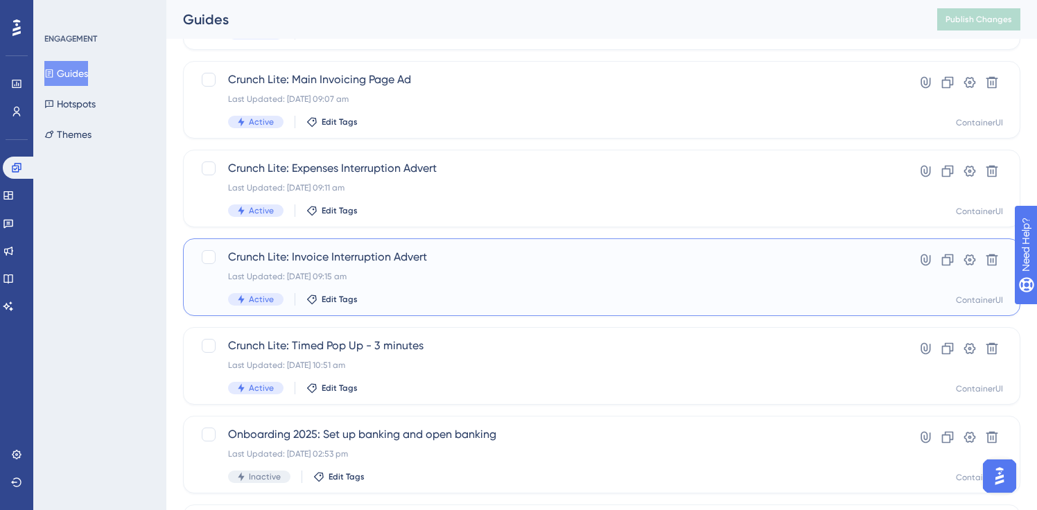
click at [421, 264] on span "Crunch Lite: Invoice Interruption Advert" at bounding box center [546, 257] width 636 height 17
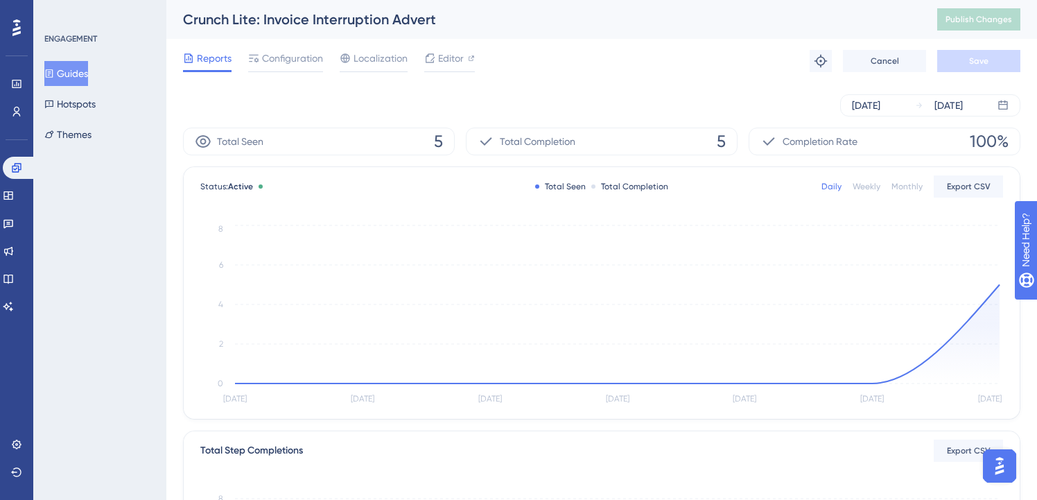
click at [86, 76] on button "Guides" at bounding box center [66, 73] width 44 height 25
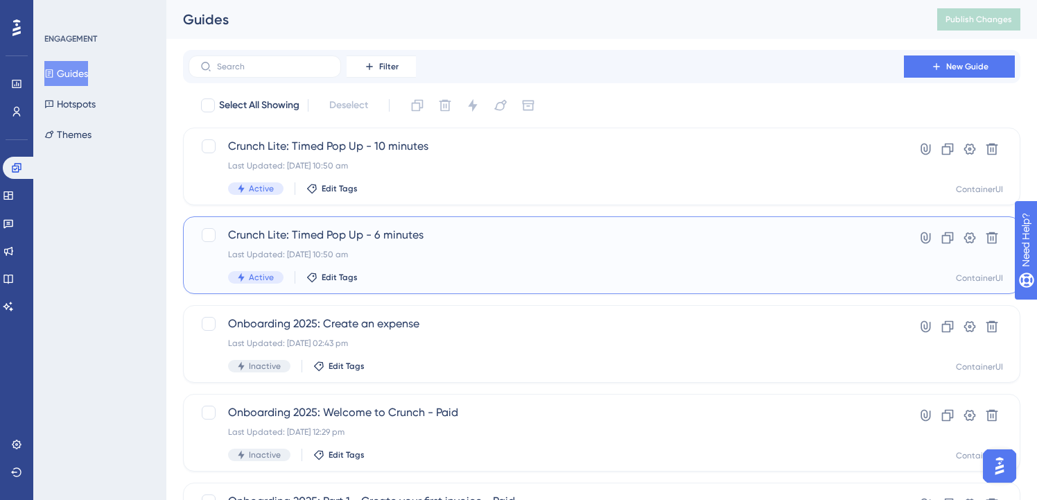
click at [428, 236] on span "Crunch Lite: Timed Pop Up - 6 minutes" at bounding box center [546, 235] width 636 height 17
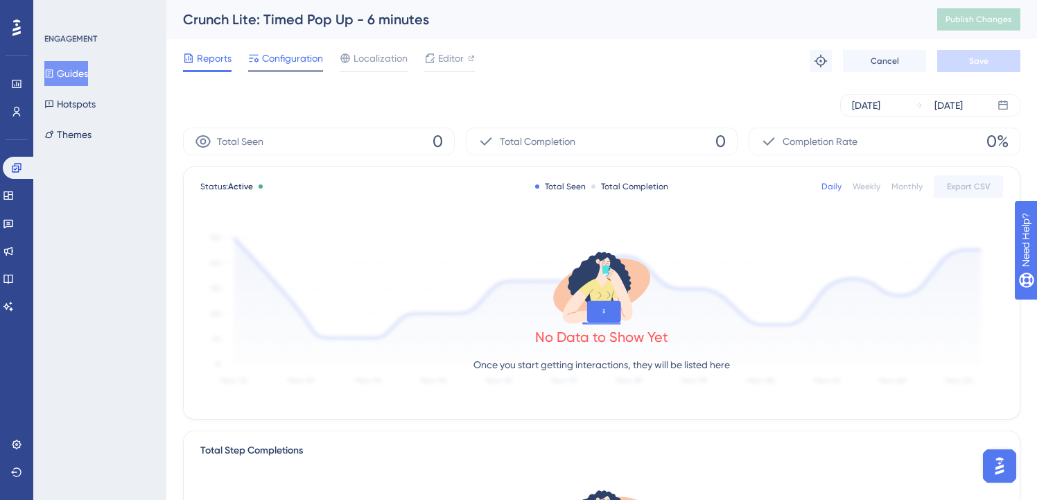
click at [260, 56] on div "Configuration" at bounding box center [285, 58] width 75 height 17
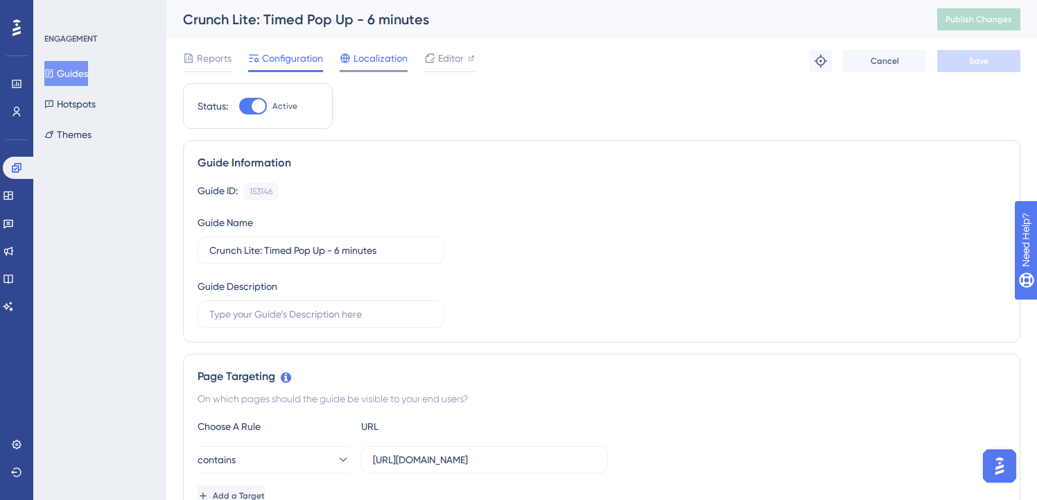
click at [381, 67] on div "Localization" at bounding box center [374, 61] width 68 height 22
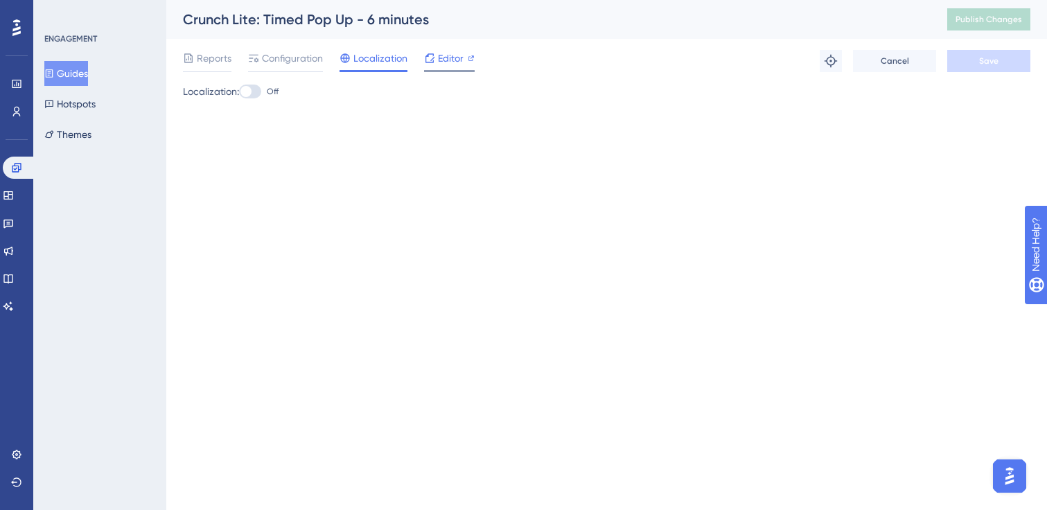
click at [442, 59] on span "Editor" at bounding box center [451, 58] width 26 height 17
click at [272, 58] on span "Configuration" at bounding box center [292, 58] width 61 height 17
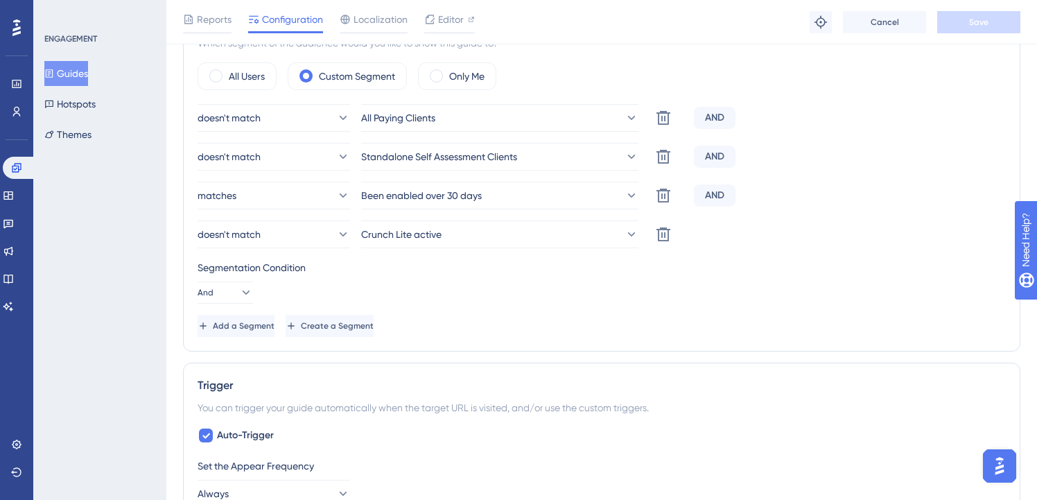
scroll to position [335, 0]
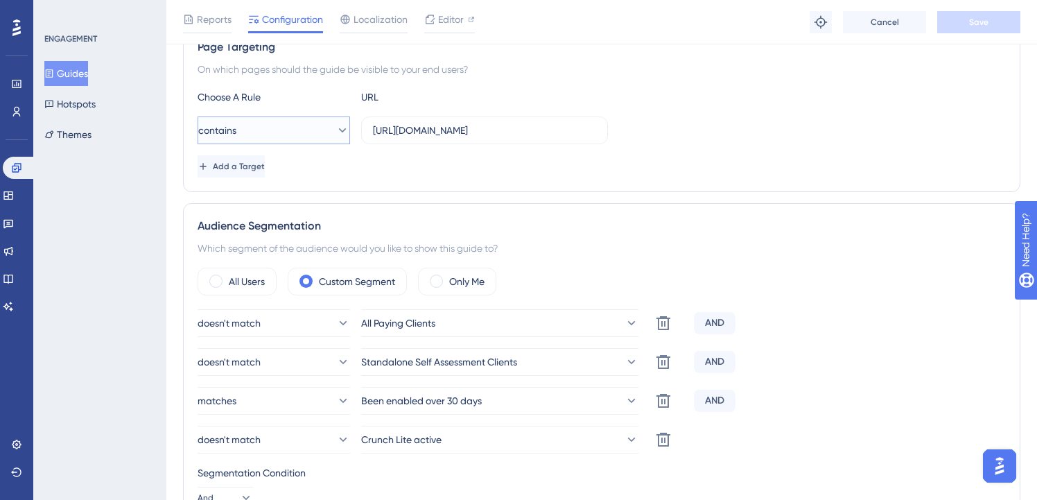
click at [321, 125] on button "contains" at bounding box center [273, 130] width 152 height 28
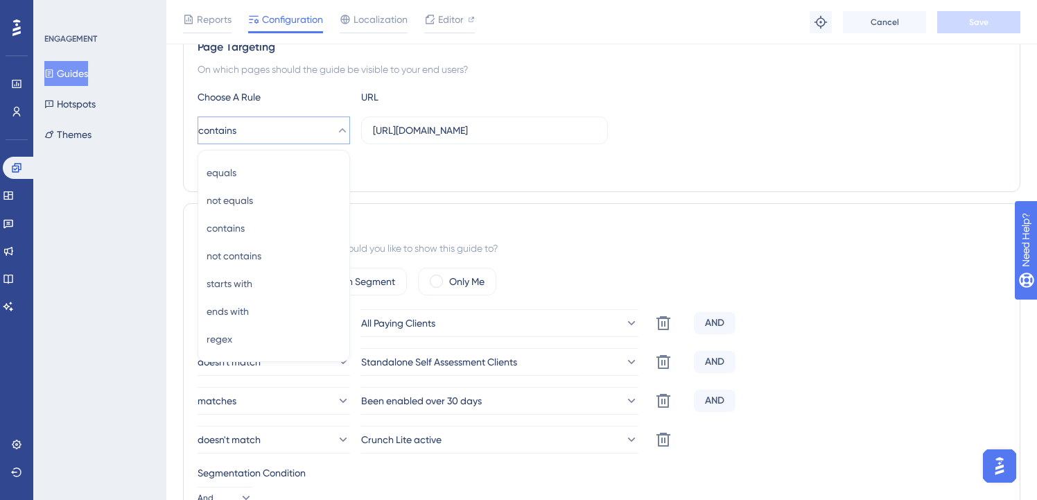
scroll to position [340, 0]
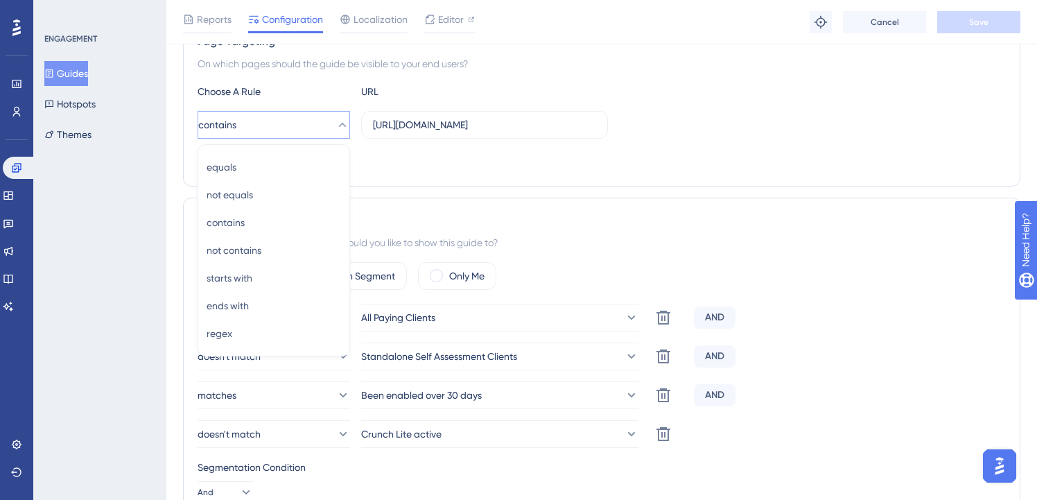
click at [360, 69] on div "On which pages should the guide be visible to your end users?" at bounding box center [601, 63] width 808 height 17
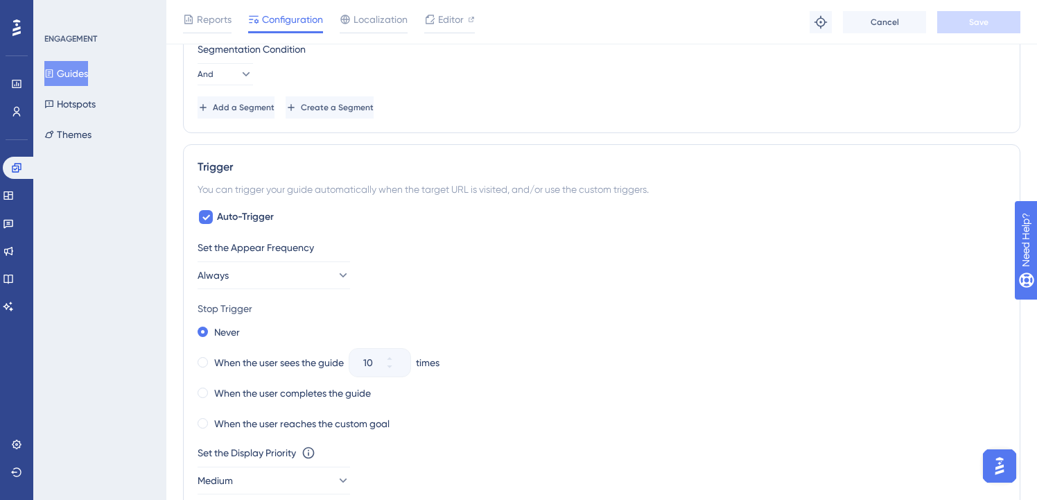
scroll to position [811, 0]
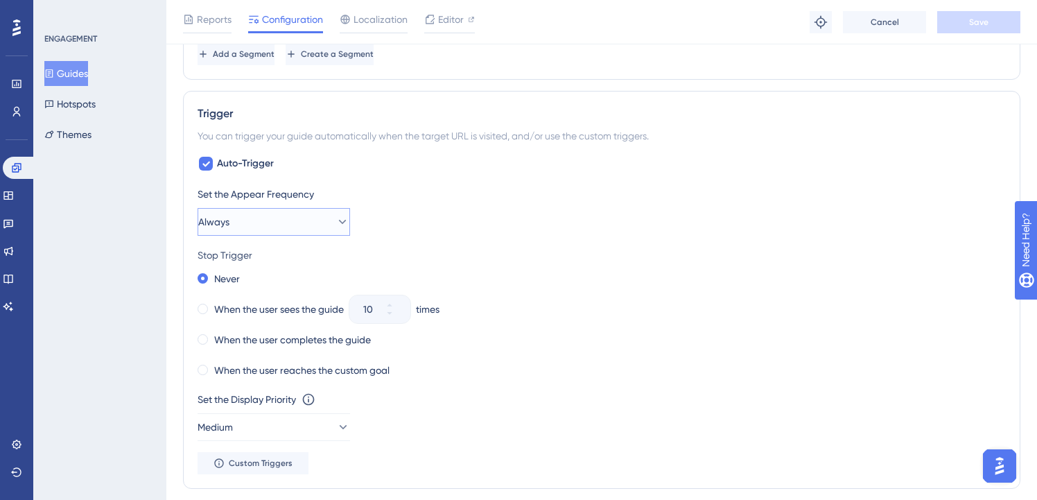
click at [331, 209] on button "Always" at bounding box center [273, 222] width 152 height 28
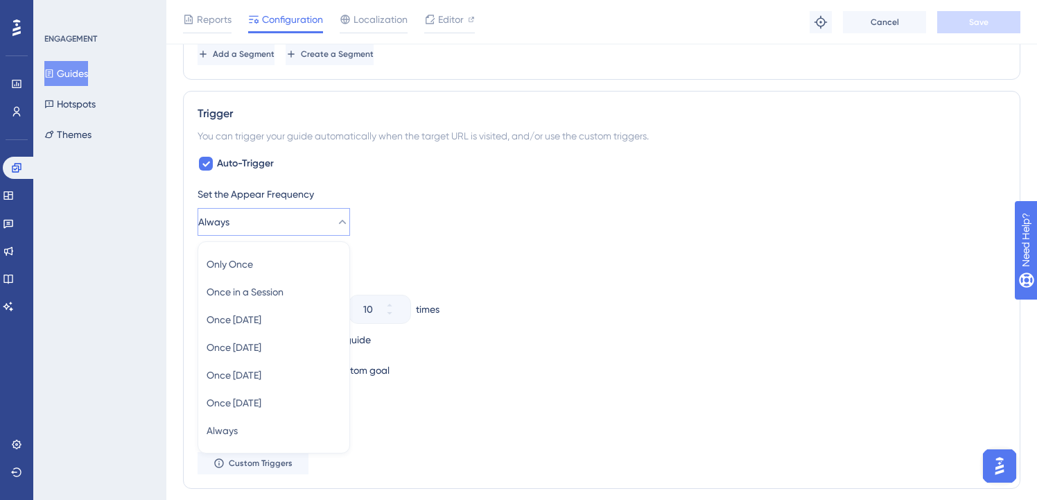
scroll to position [908, 0]
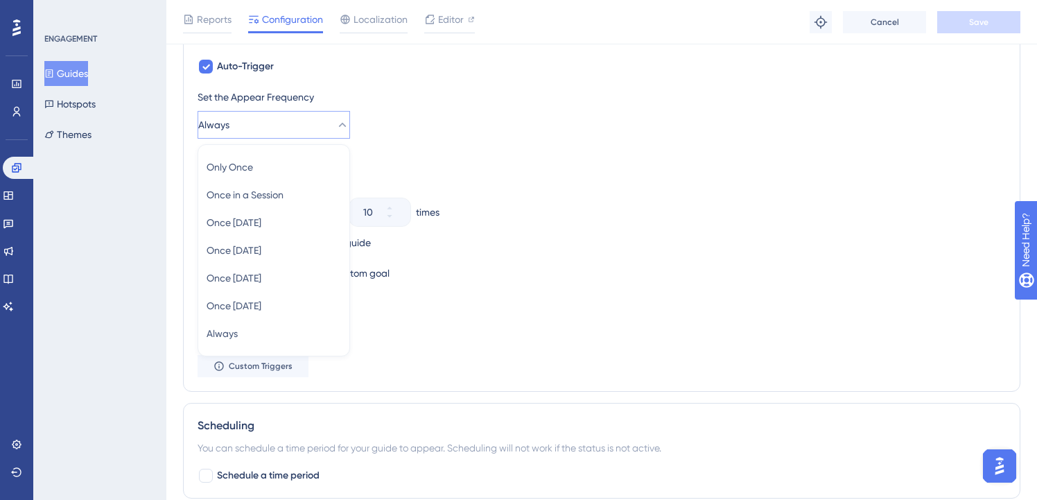
click at [507, 161] on div "Stop Trigger" at bounding box center [601, 158] width 808 height 17
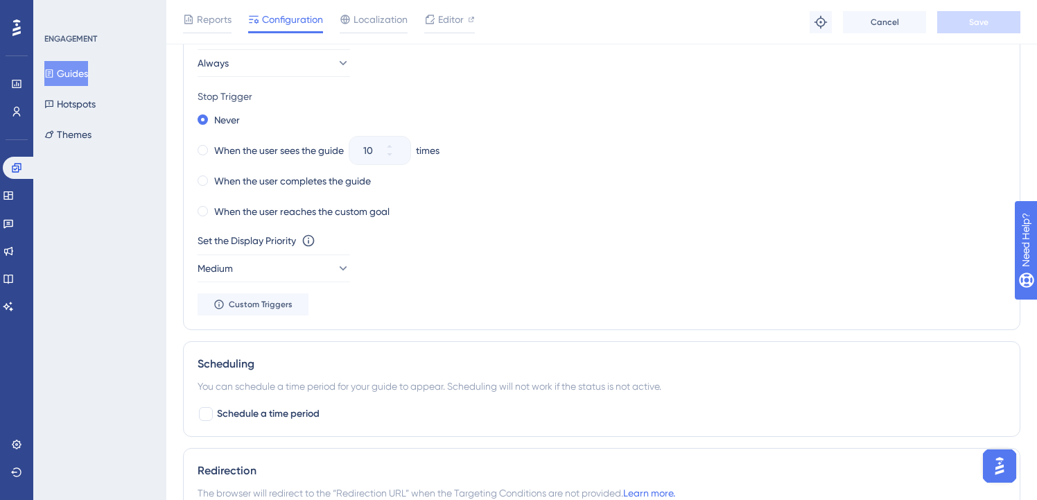
scroll to position [980, 0]
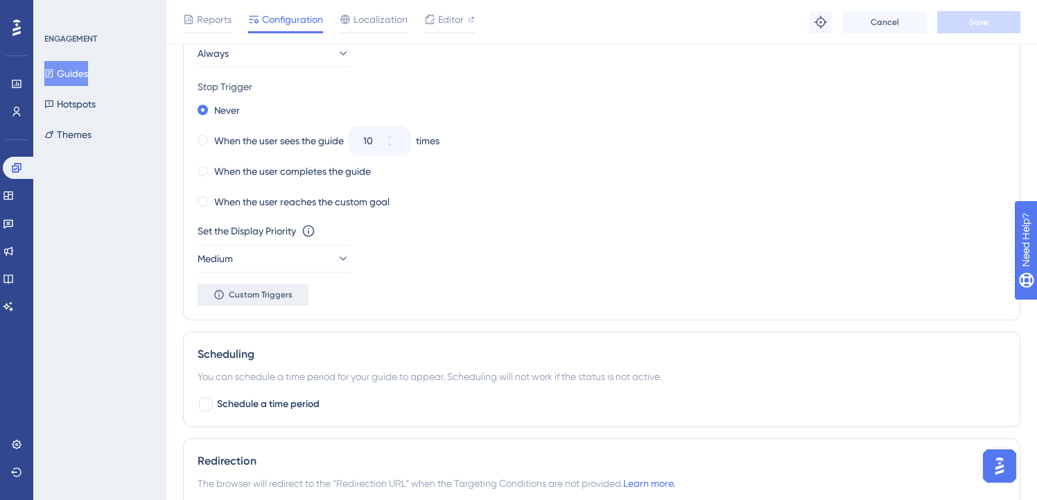
click at [231, 293] on span "Custom Triggers" at bounding box center [261, 294] width 64 height 11
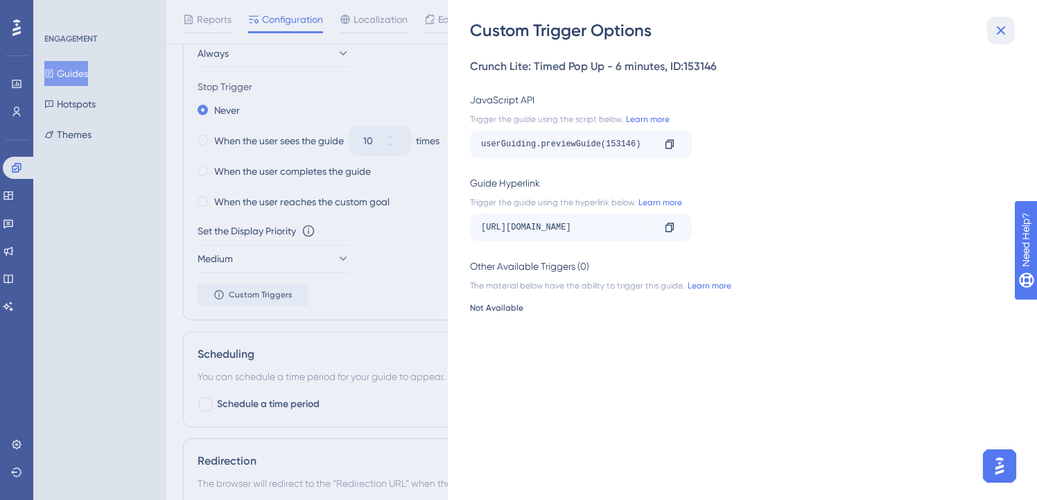
click at [997, 24] on icon at bounding box center [1000, 30] width 17 height 17
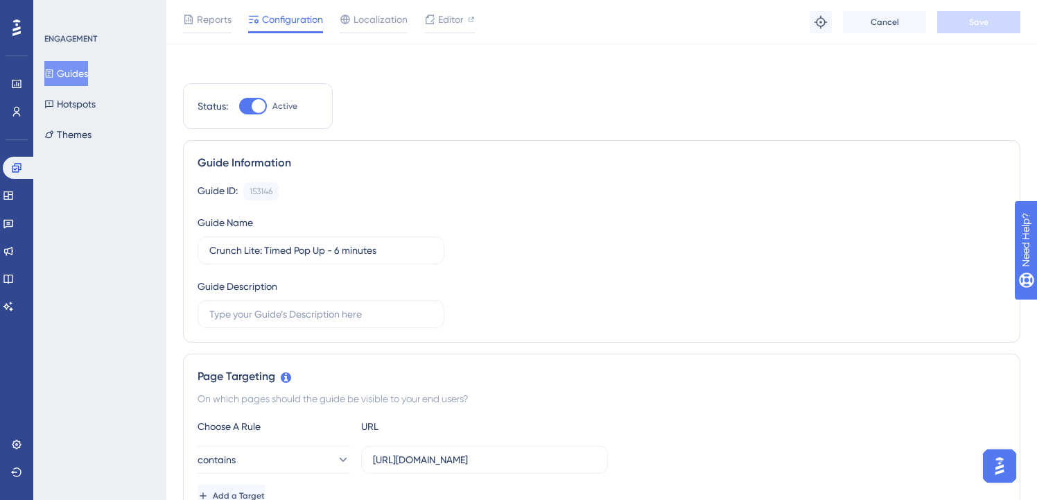
scroll to position [256, 0]
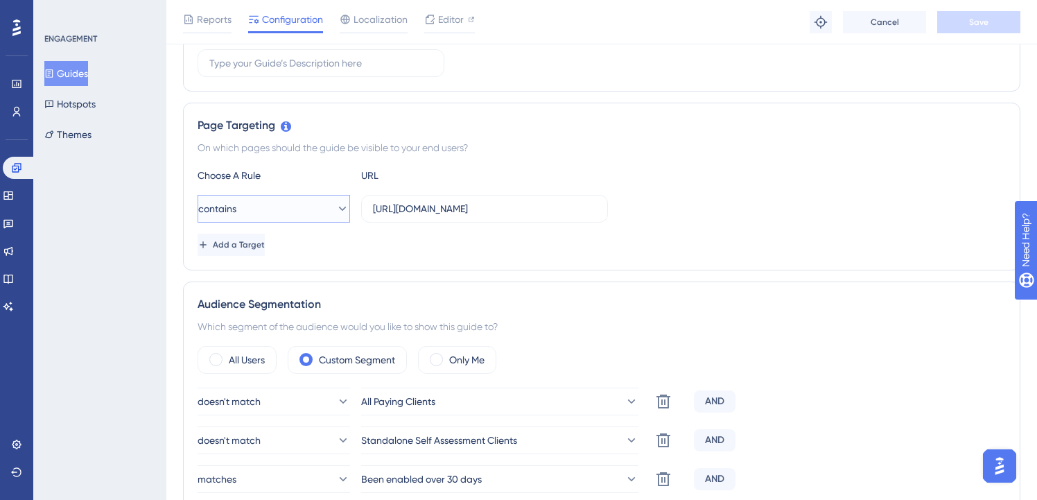
click at [317, 206] on button "contains" at bounding box center [273, 209] width 152 height 28
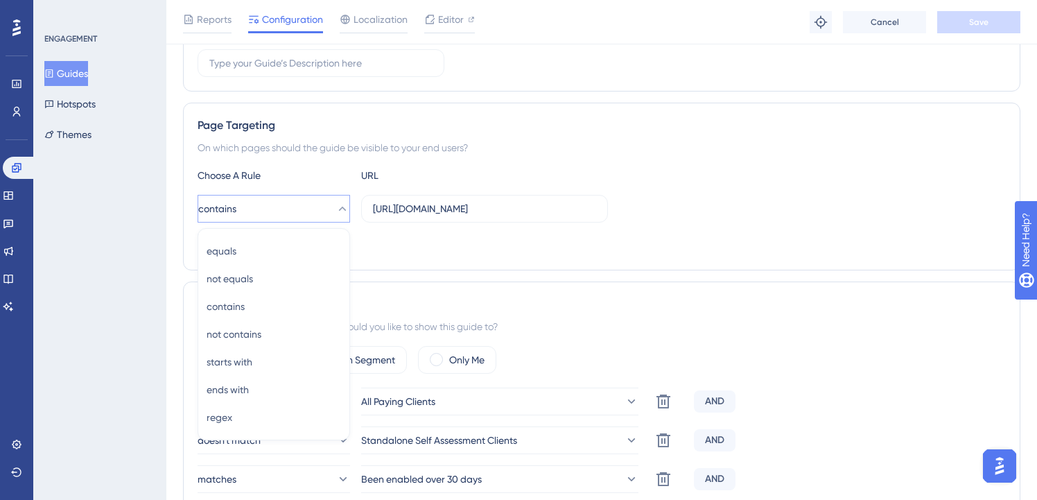
scroll to position [340, 0]
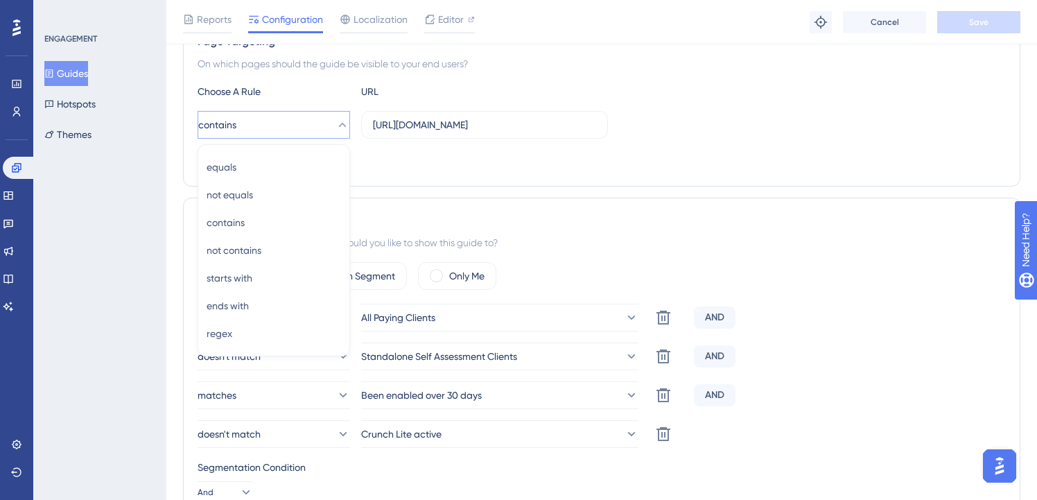
click at [576, 62] on div "On which pages should the guide be visible to your end users?" at bounding box center [601, 63] width 808 height 17
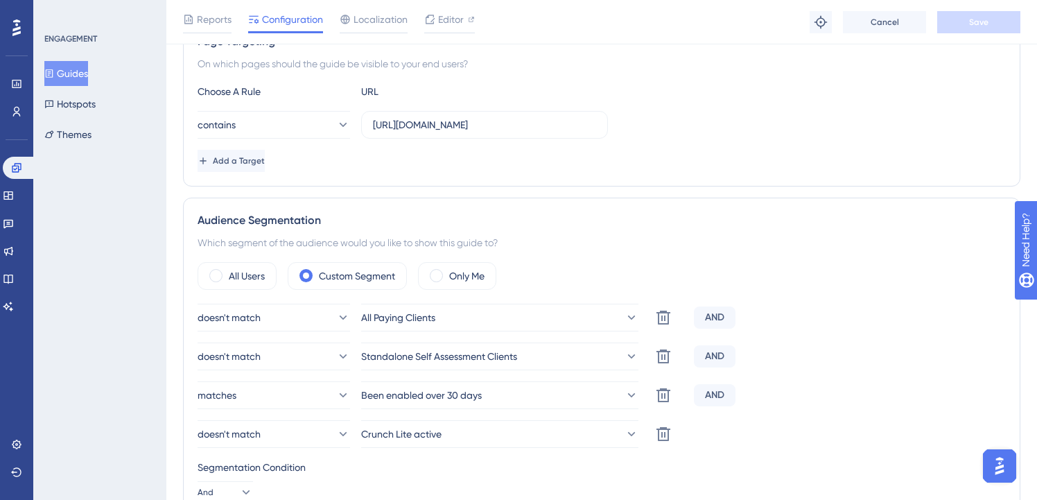
click at [88, 67] on button "Guides" at bounding box center [66, 73] width 44 height 25
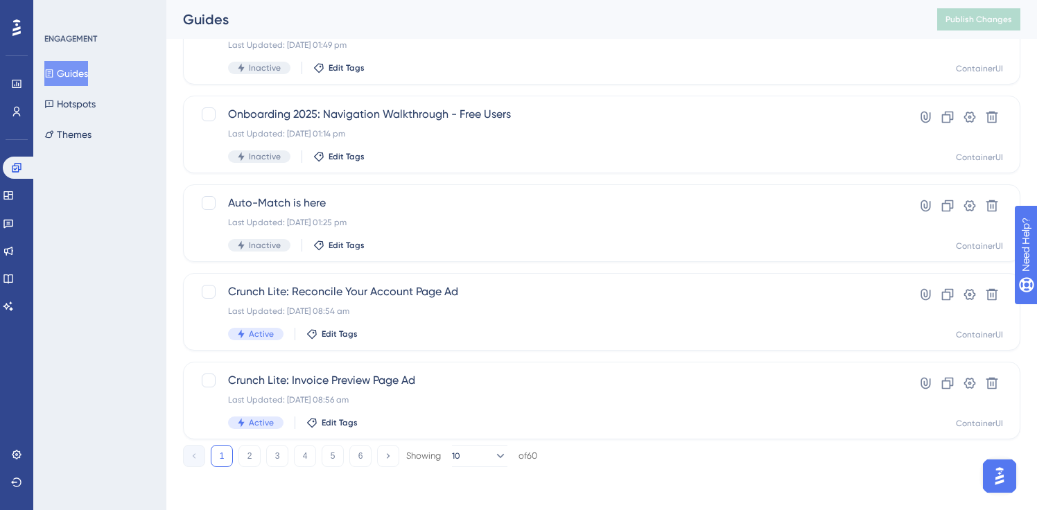
scroll to position [565, 0]
click at [246, 450] on button "2" at bounding box center [249, 454] width 22 height 22
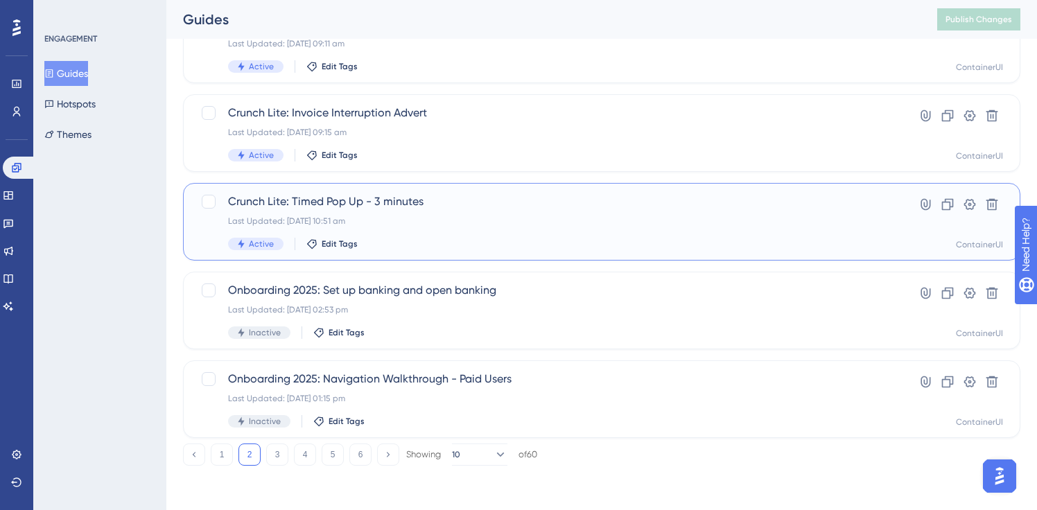
click at [376, 213] on div "Crunch Lite: Timed Pop Up - 3 minutes Last Updated: [DATE] 10:51 am Active Edit…" at bounding box center [546, 221] width 636 height 57
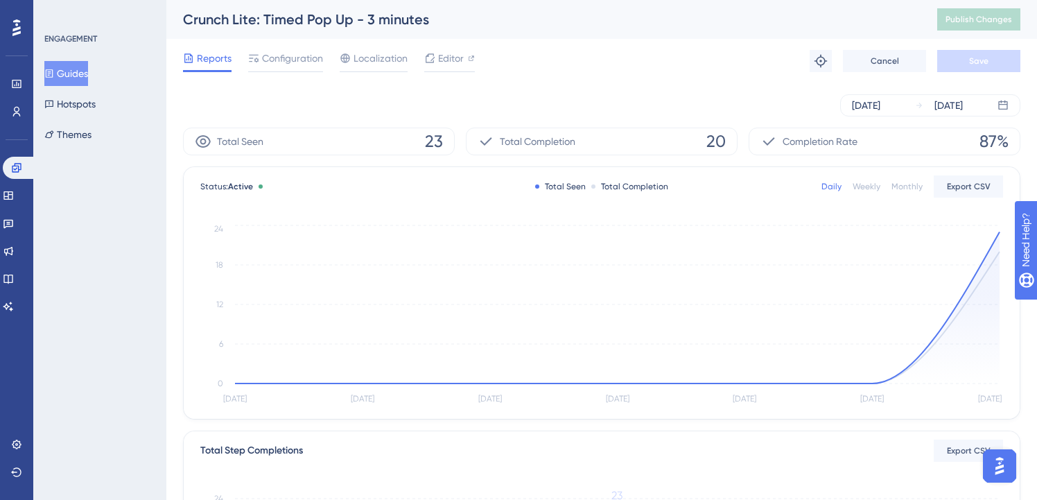
click at [75, 71] on button "Guides" at bounding box center [66, 73] width 44 height 25
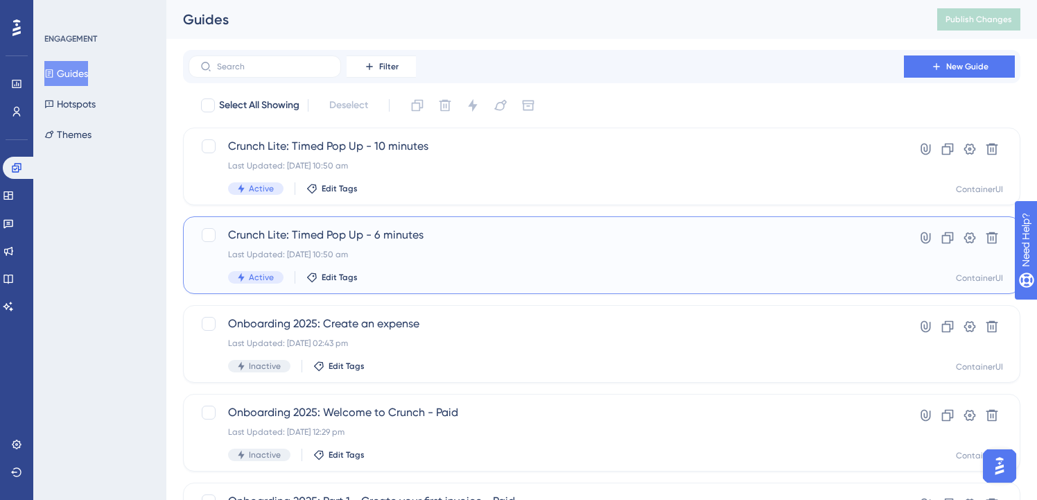
click at [447, 255] on div "Last Updated: [DATE] 10:50 am" at bounding box center [546, 254] width 636 height 11
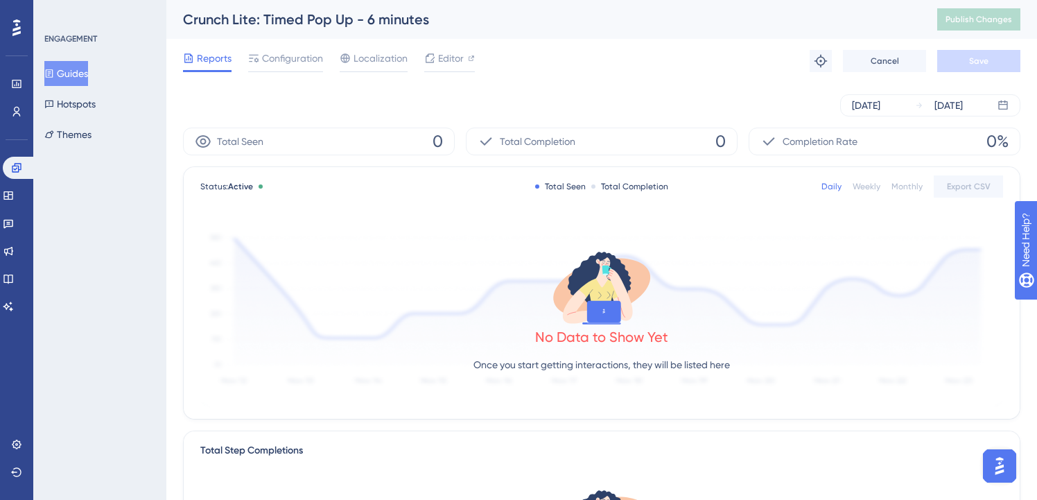
click at [69, 68] on button "Guides" at bounding box center [66, 73] width 44 height 25
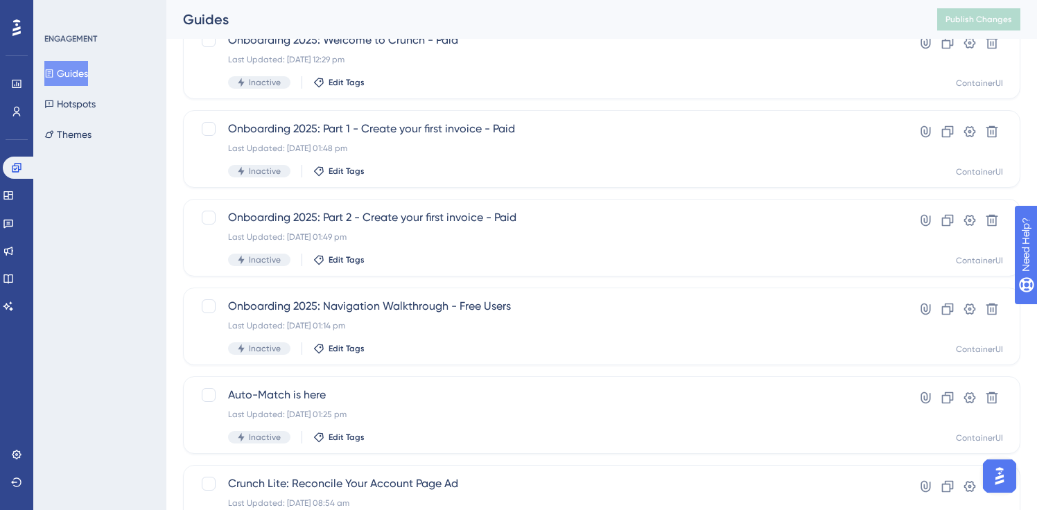
scroll to position [565, 0]
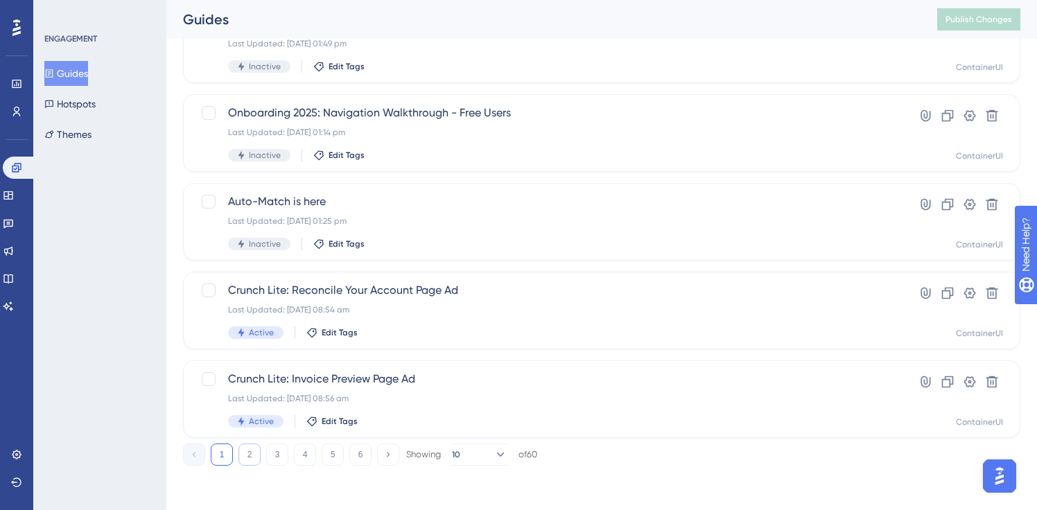
click at [249, 452] on button "2" at bounding box center [249, 454] width 22 height 22
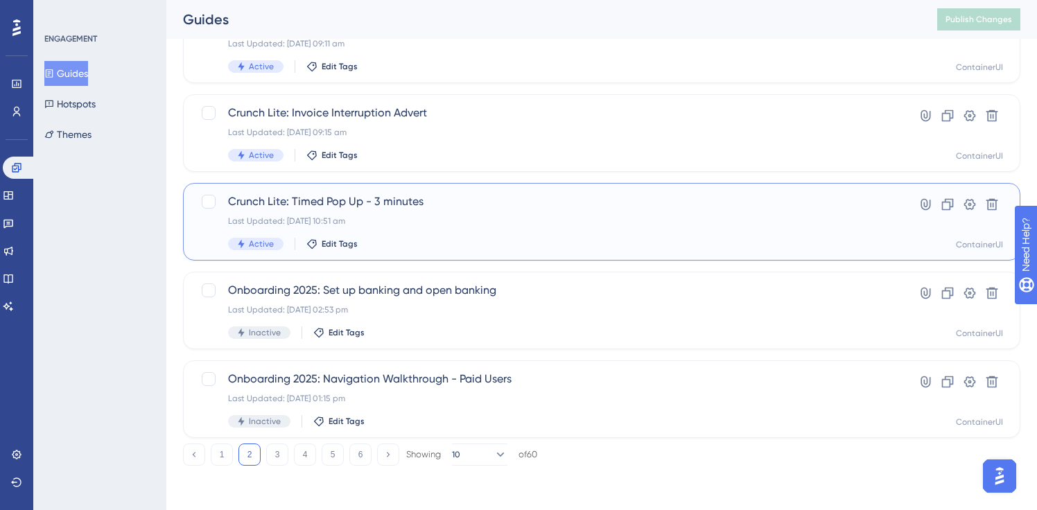
click at [389, 209] on span "Crunch Lite: Timed Pop Up - 3 minutes" at bounding box center [546, 201] width 636 height 17
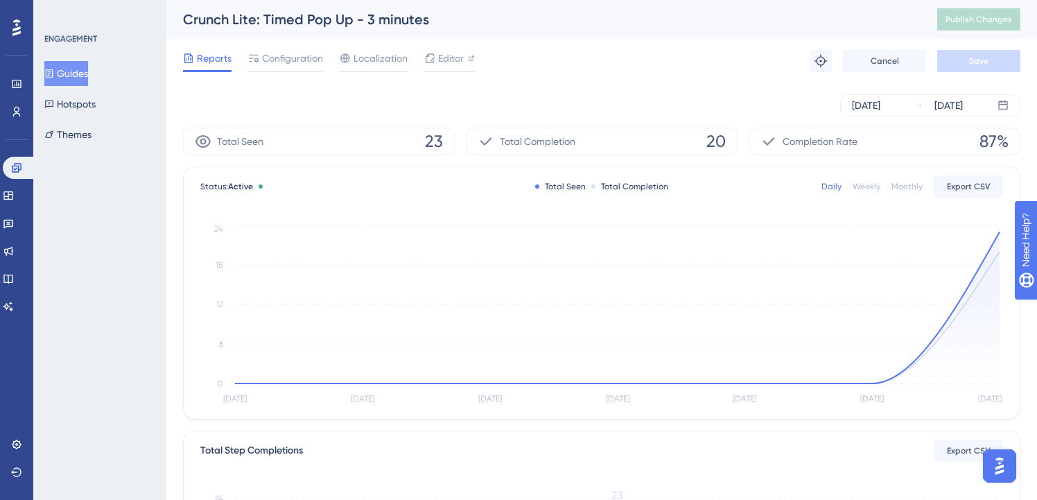
click at [66, 78] on button "Guides" at bounding box center [66, 73] width 44 height 25
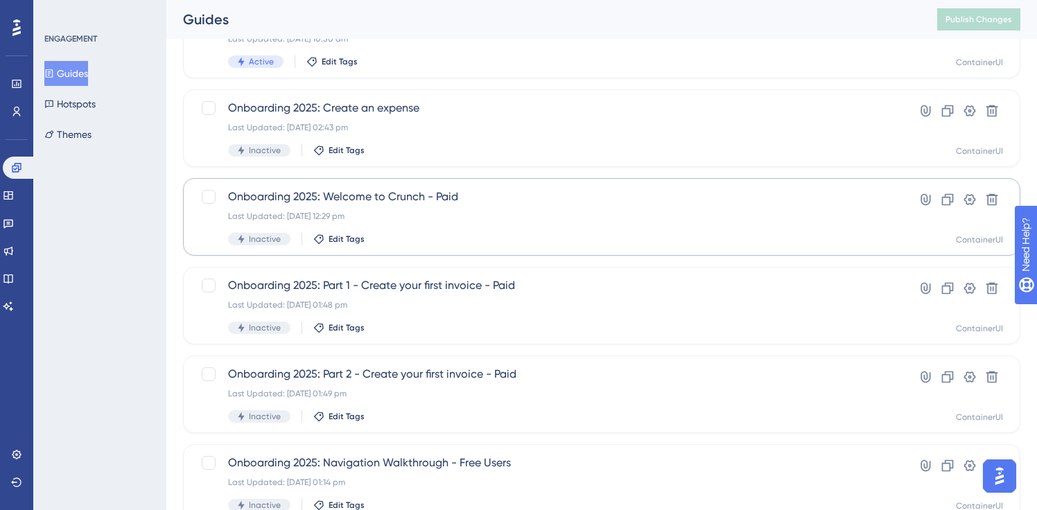
scroll to position [215, 0]
click at [387, 195] on span "Onboarding 2025: Welcome to Crunch - Paid" at bounding box center [546, 197] width 636 height 17
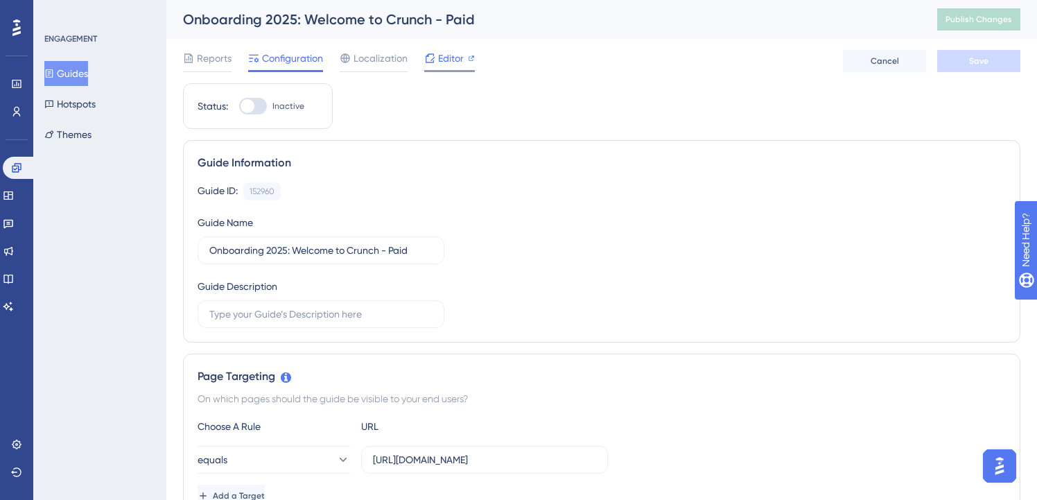
click at [432, 62] on icon at bounding box center [429, 57] width 9 height 9
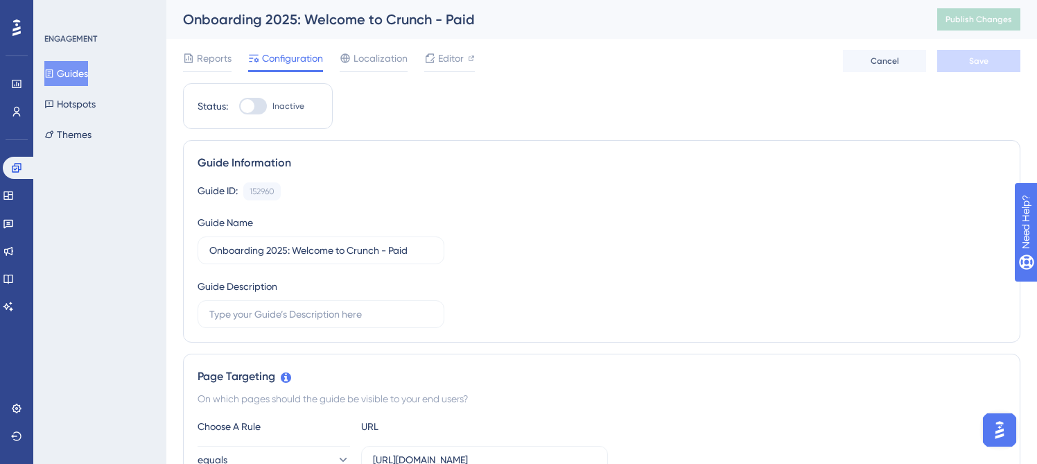
click at [71, 72] on button "Guides" at bounding box center [66, 73] width 44 height 25
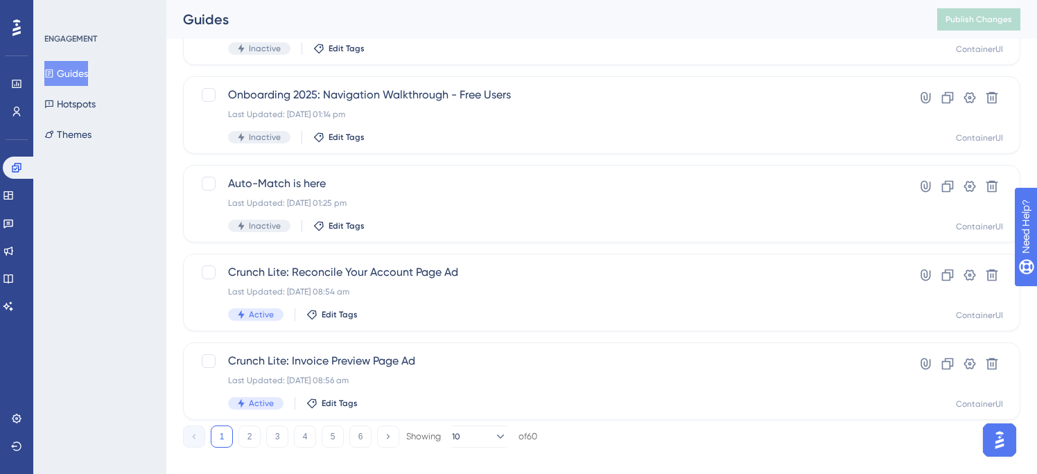
scroll to position [601, 0]
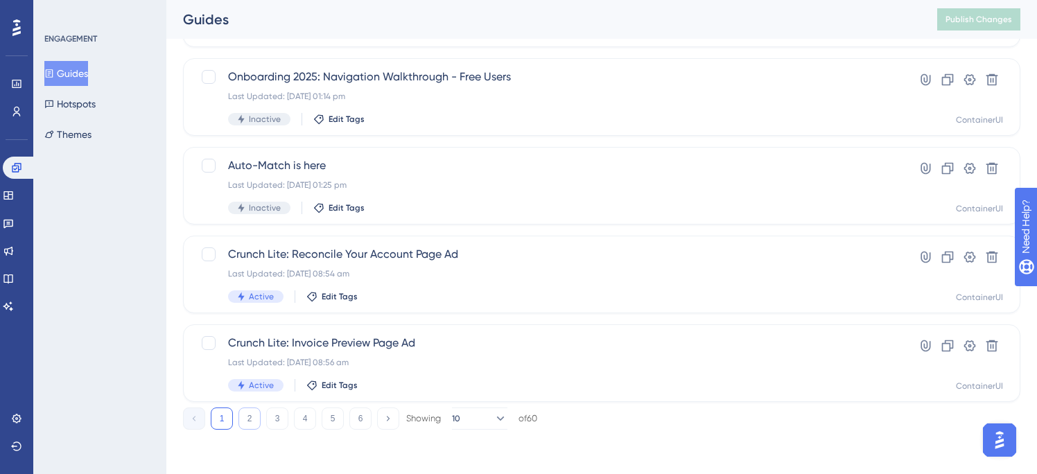
click at [246, 418] on button "2" at bounding box center [249, 418] width 22 height 22
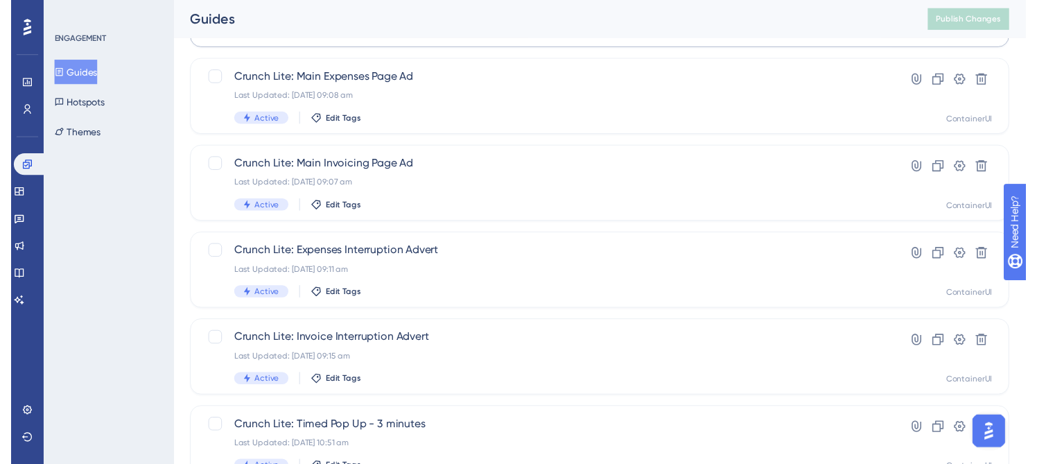
scroll to position [0, 0]
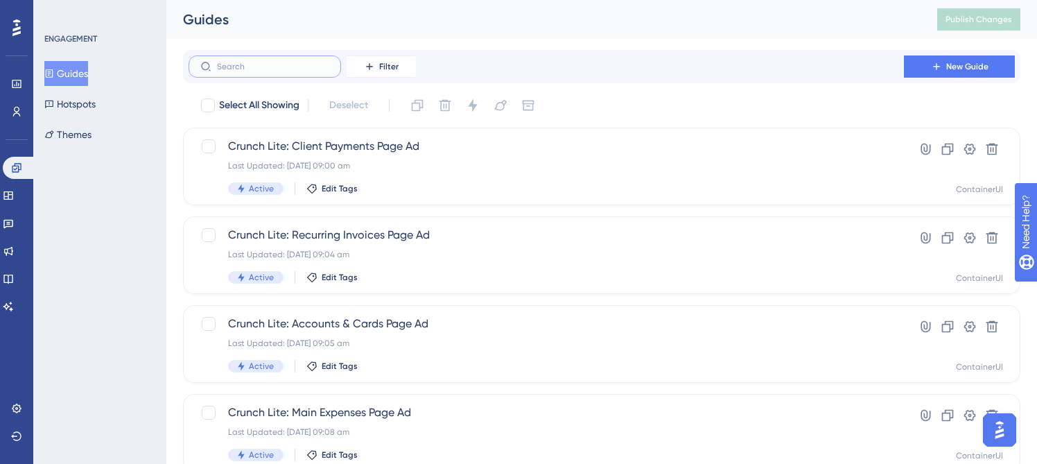
click at [285, 62] on input "text" at bounding box center [273, 67] width 112 height 10
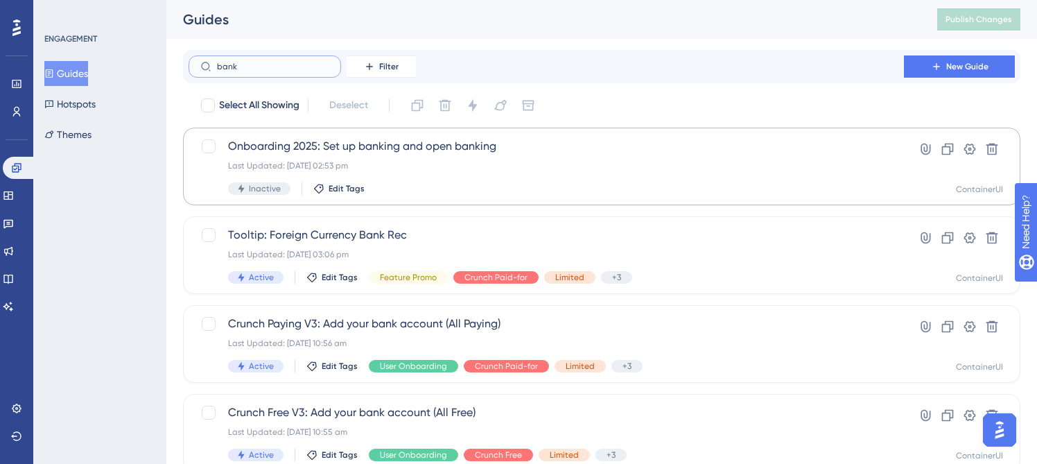
type input "bank"
click at [460, 129] on div "Onboarding 2025: Set up banking and open banking Last Updated: [DATE] 02:53 pm …" at bounding box center [601, 167] width 837 height 78
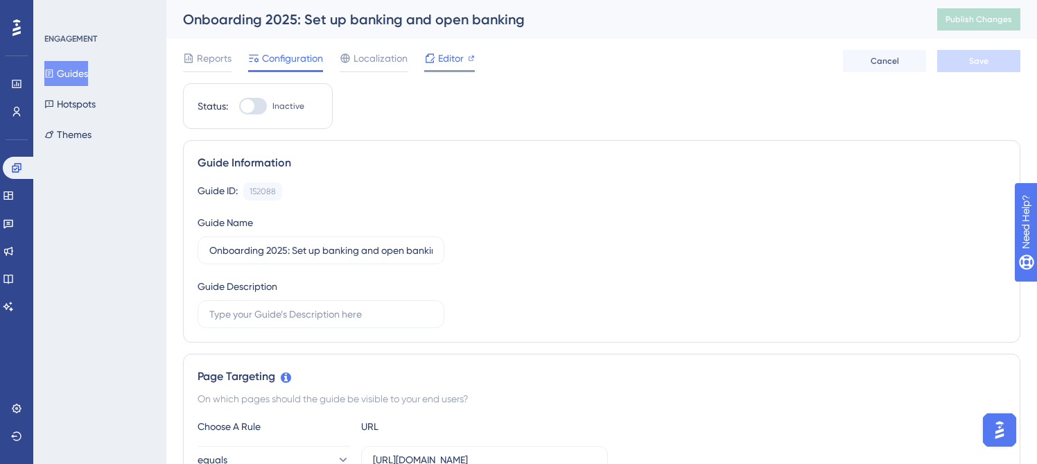
click at [452, 55] on span "Editor" at bounding box center [451, 58] width 26 height 17
